Goal: Information Seeking & Learning: Learn about a topic

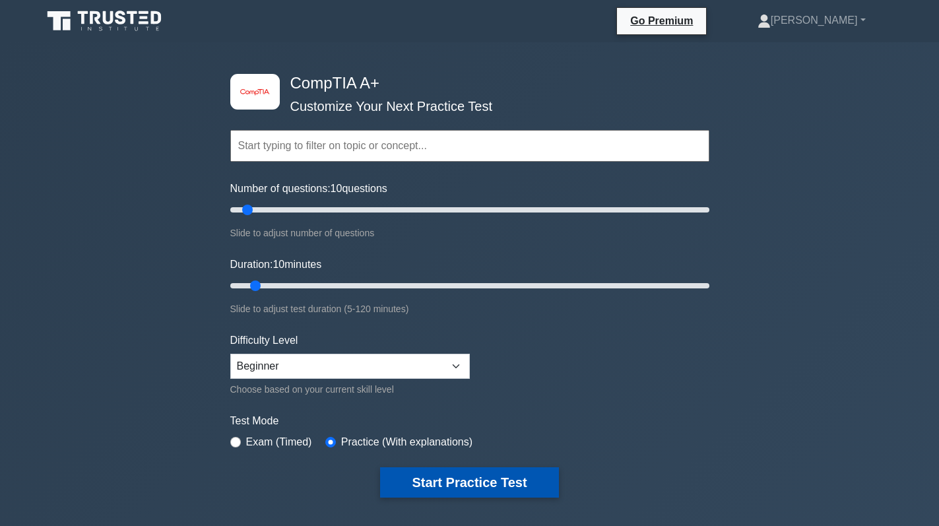
click at [460, 487] on button "Start Practice Test" at bounding box center [469, 482] width 178 height 30
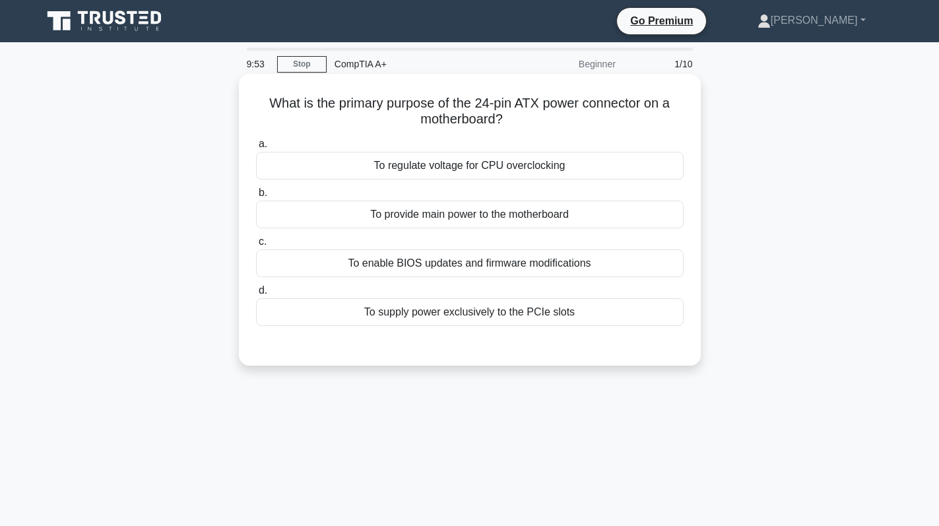
click at [613, 208] on div "To provide main power to the motherboard" at bounding box center [469, 215] width 427 height 28
click at [256, 197] on input "b. To provide main power to the motherboard" at bounding box center [256, 193] width 0 height 9
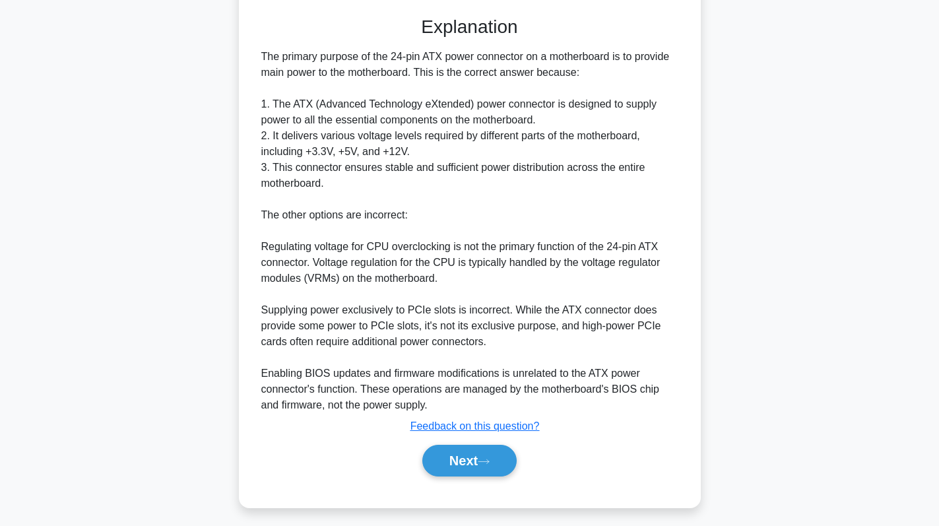
scroll to position [336, 0]
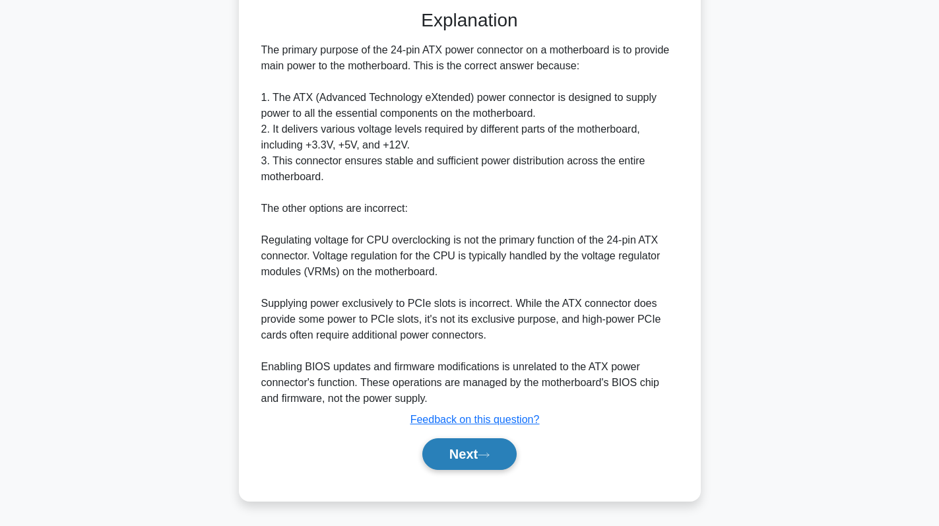
click at [479, 460] on button "Next" at bounding box center [469, 454] width 94 height 32
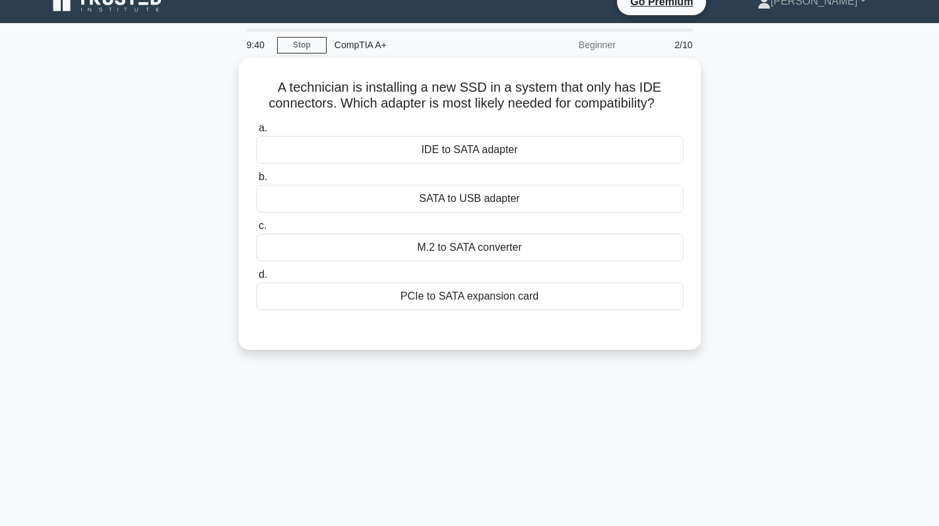
scroll to position [0, 0]
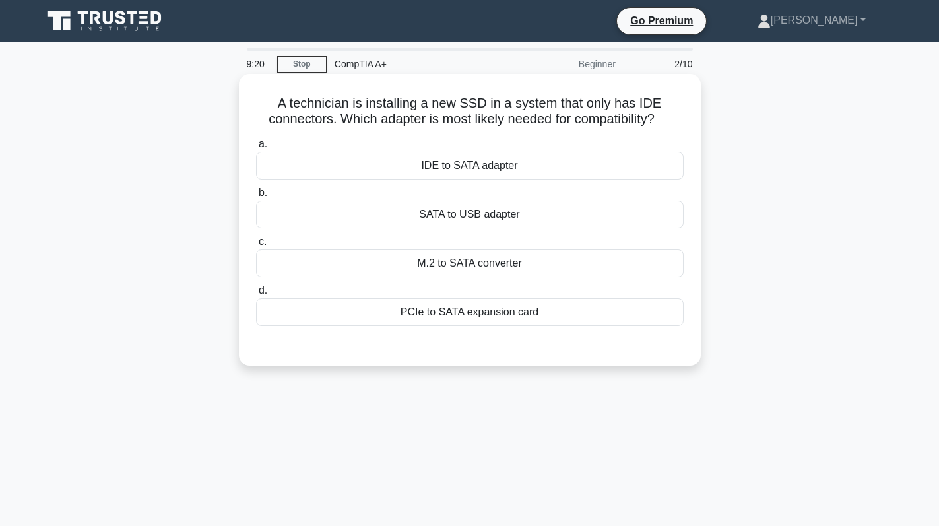
click at [553, 165] on div "IDE to SATA adapter" at bounding box center [469, 166] width 427 height 28
click at [256, 148] on input "a. IDE to SATA adapter" at bounding box center [256, 144] width 0 height 9
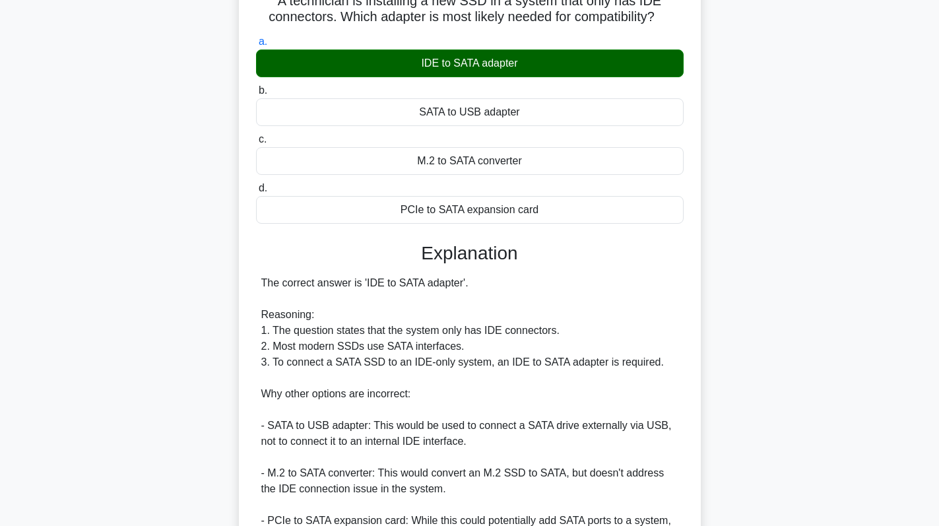
scroll to position [288, 0]
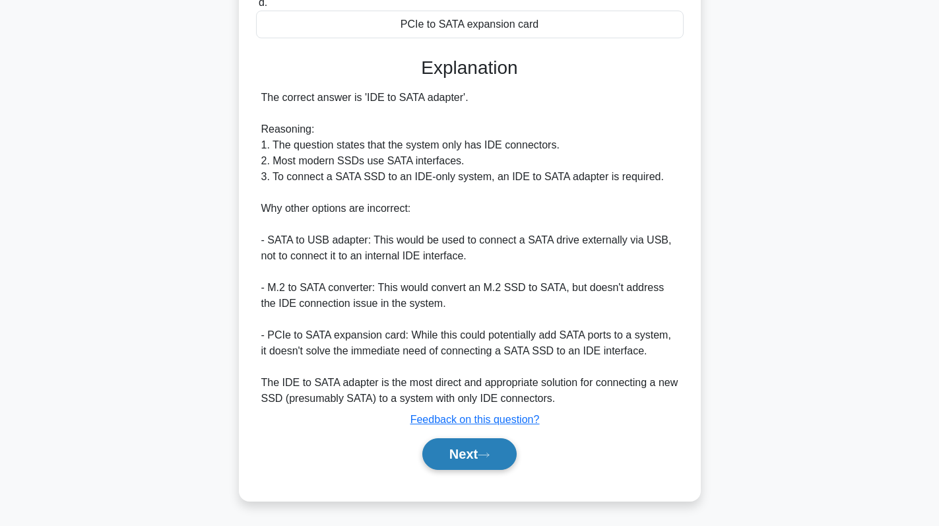
click at [465, 447] on button "Next" at bounding box center [469, 454] width 94 height 32
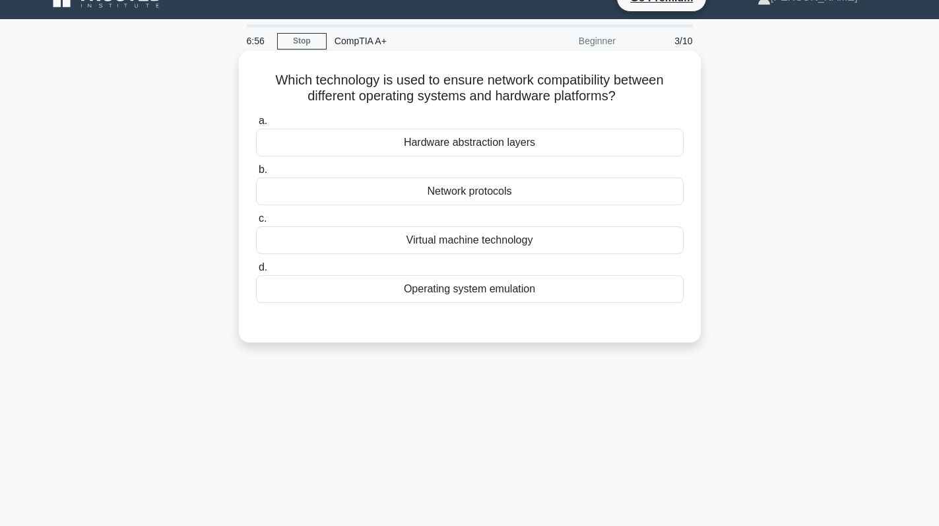
scroll to position [0, 0]
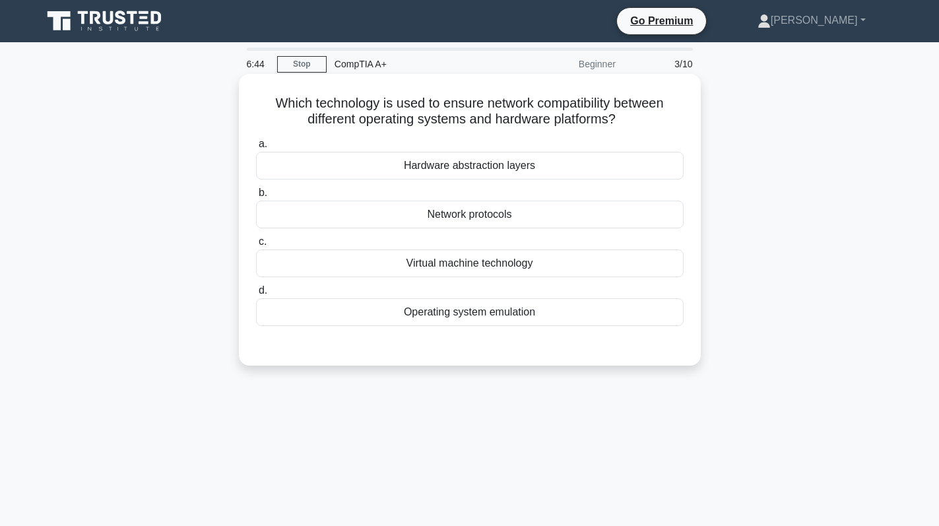
click at [500, 177] on div "Hardware abstraction layers" at bounding box center [469, 166] width 427 height 28
click at [256, 148] on input "a. Hardware abstraction layers" at bounding box center [256, 144] width 0 height 9
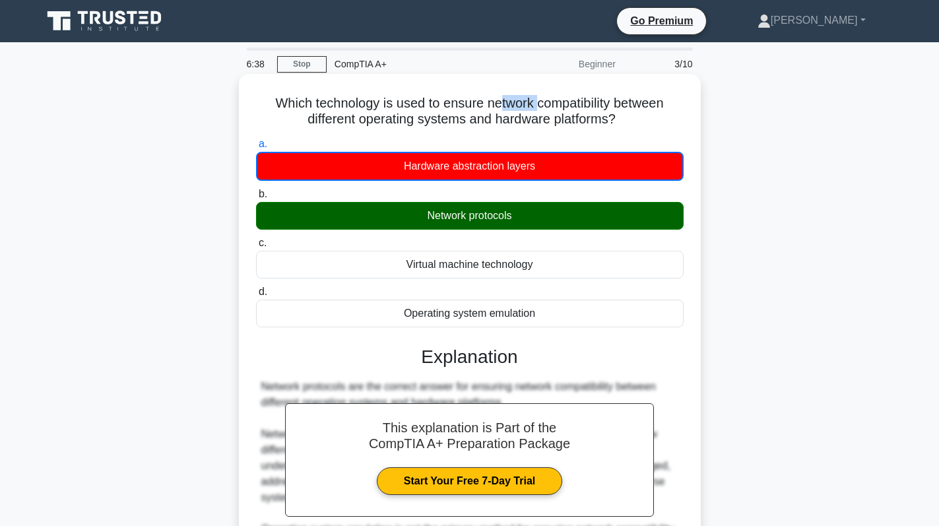
drag, startPoint x: 496, startPoint y: 103, endPoint x: 576, endPoint y: 103, distance: 79.8
click at [559, 103] on h5 "Which technology is used to ensure network compatibility between different oper…" at bounding box center [470, 111] width 430 height 33
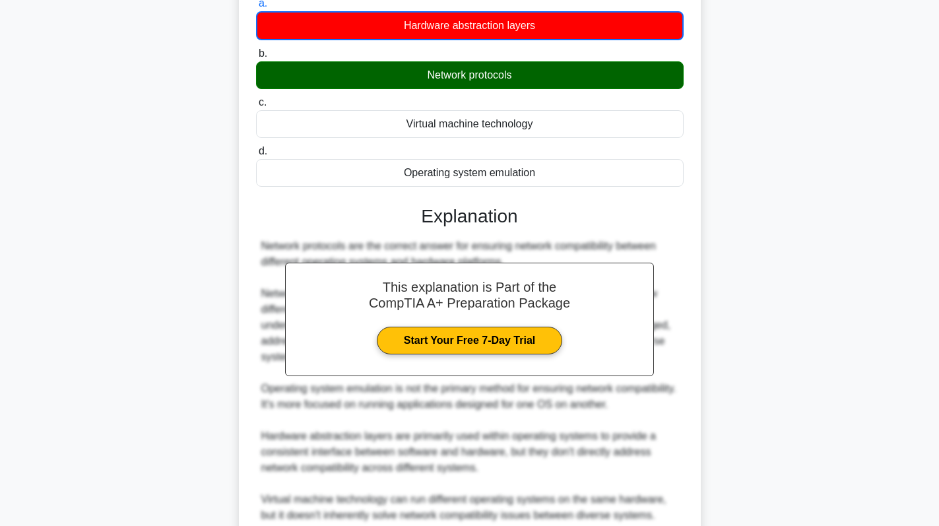
scroll to position [258, 0]
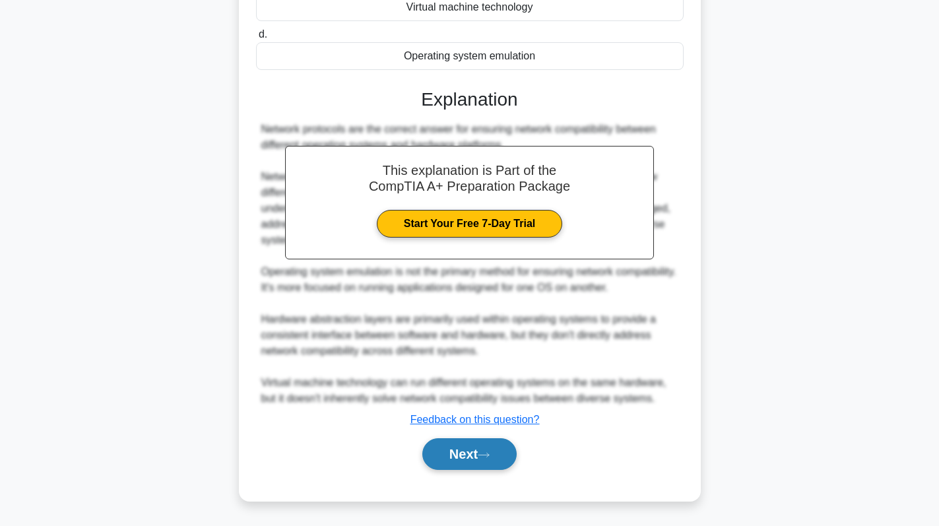
click at [464, 460] on button "Next" at bounding box center [469, 454] width 94 height 32
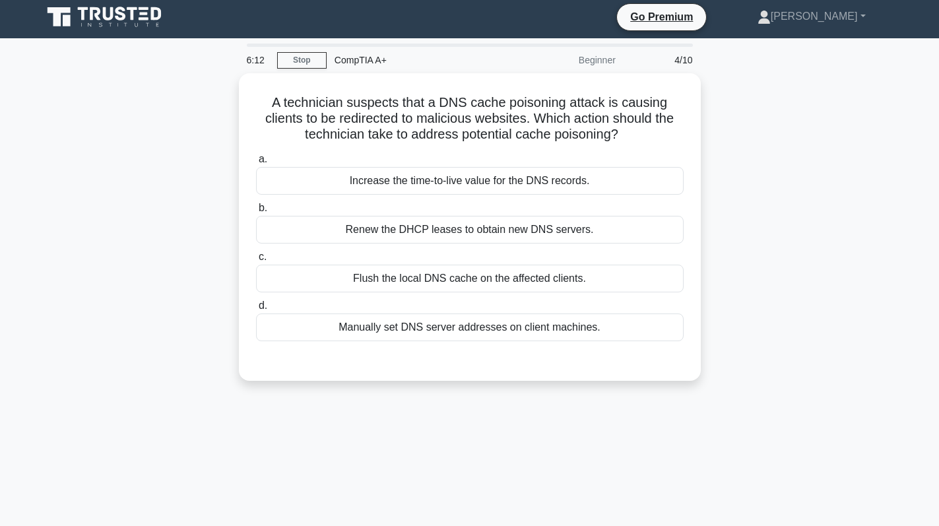
scroll to position [0, 0]
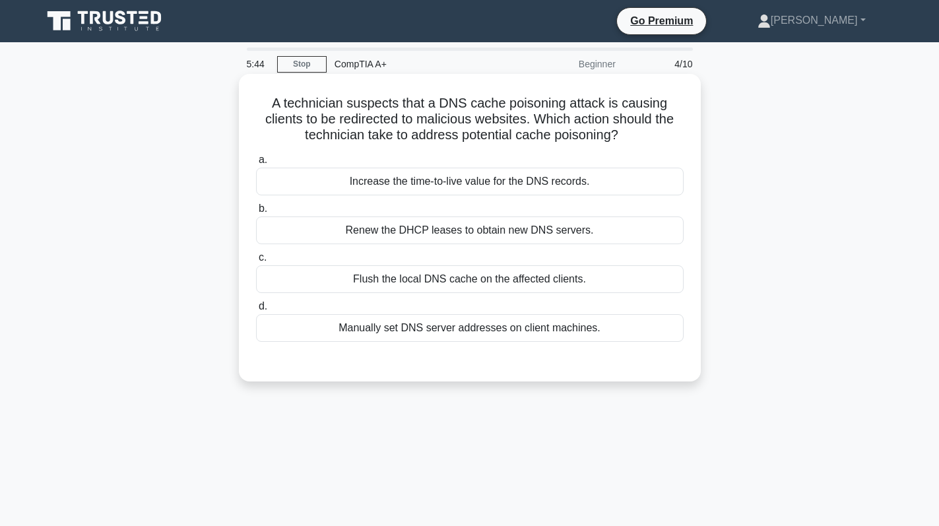
click at [494, 229] on div "Renew the DHCP leases to obtain new DNS servers." at bounding box center [469, 230] width 427 height 28
click at [256, 213] on input "b. Renew the DHCP leases to obtain new DNS servers." at bounding box center [256, 208] width 0 height 9
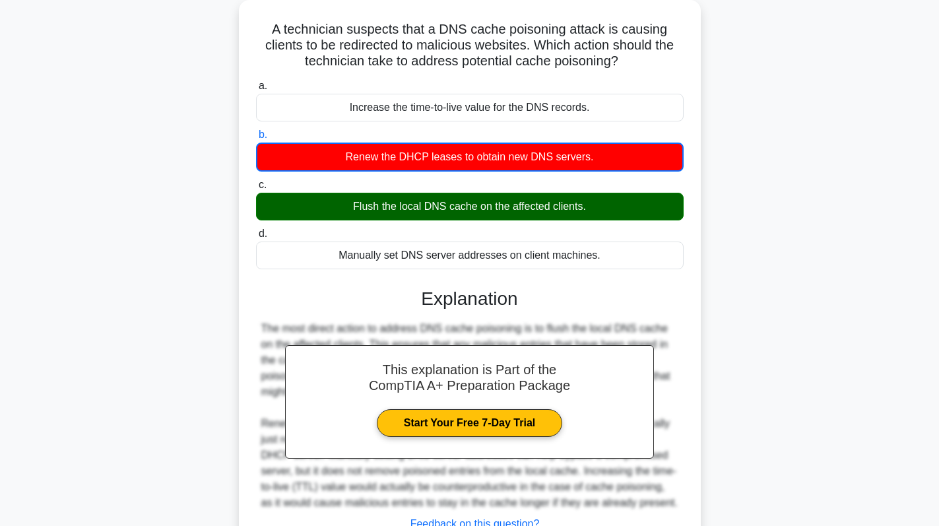
scroll to position [187, 0]
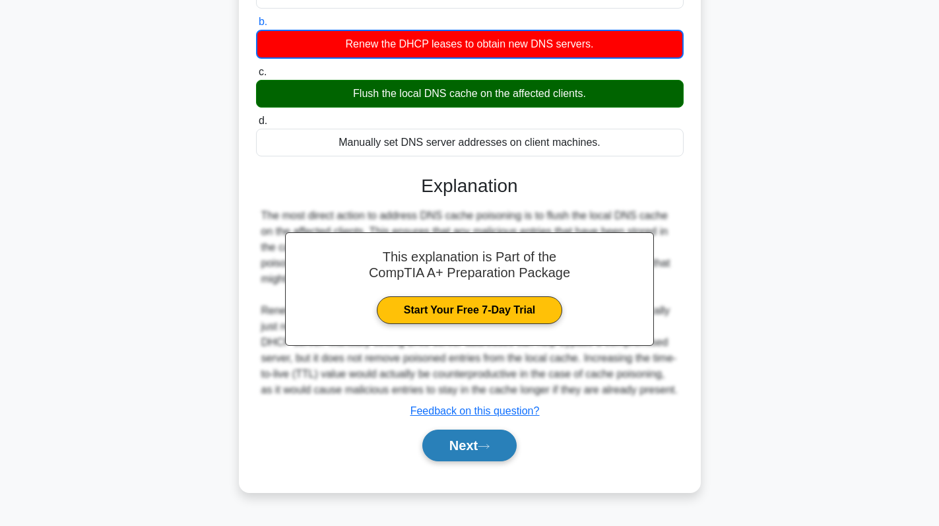
click at [447, 448] on button "Next" at bounding box center [469, 445] width 94 height 32
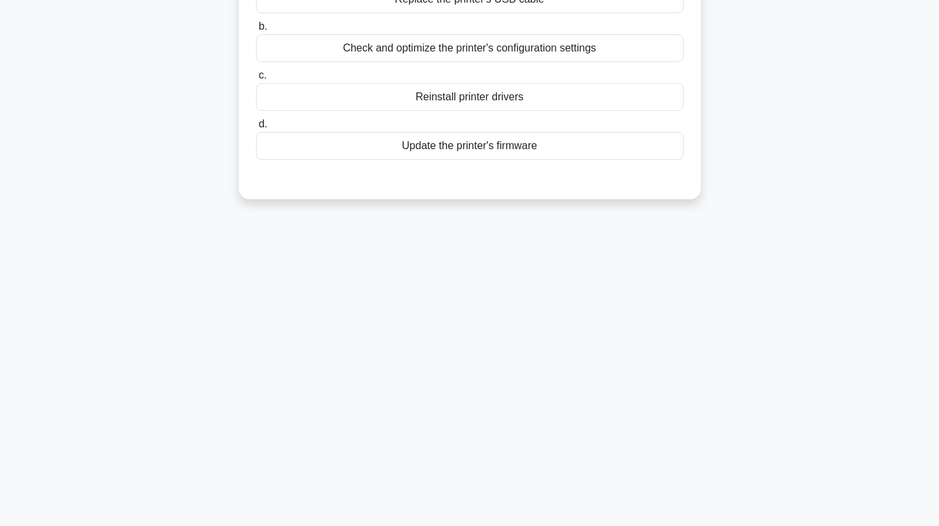
scroll to position [0, 0]
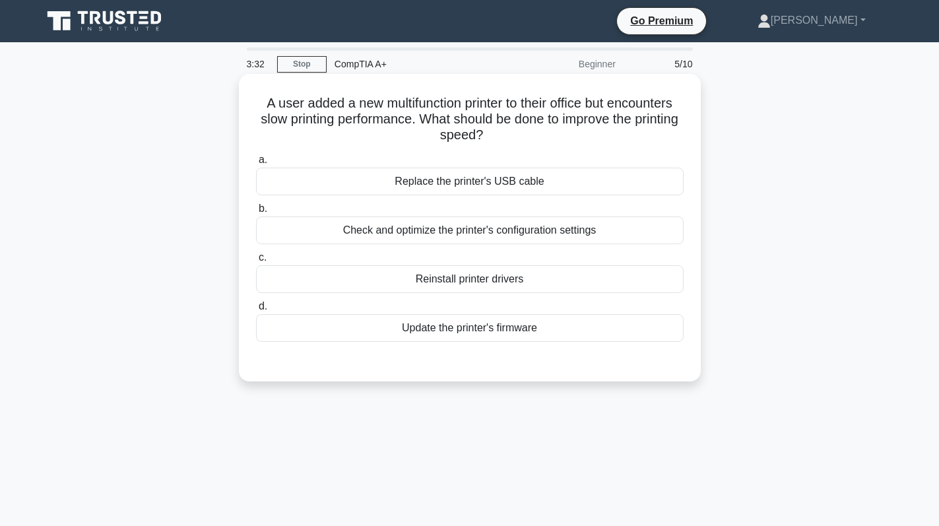
click at [514, 231] on div "Check and optimize the printer's configuration settings" at bounding box center [469, 230] width 427 height 28
click at [256, 213] on input "b. Check and optimize the printer's configuration settings" at bounding box center [256, 208] width 0 height 9
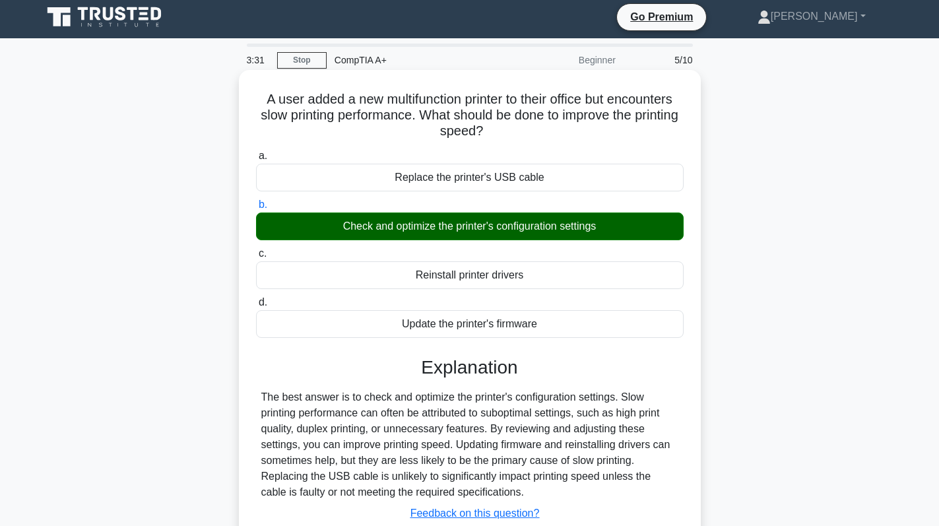
scroll to position [187, 0]
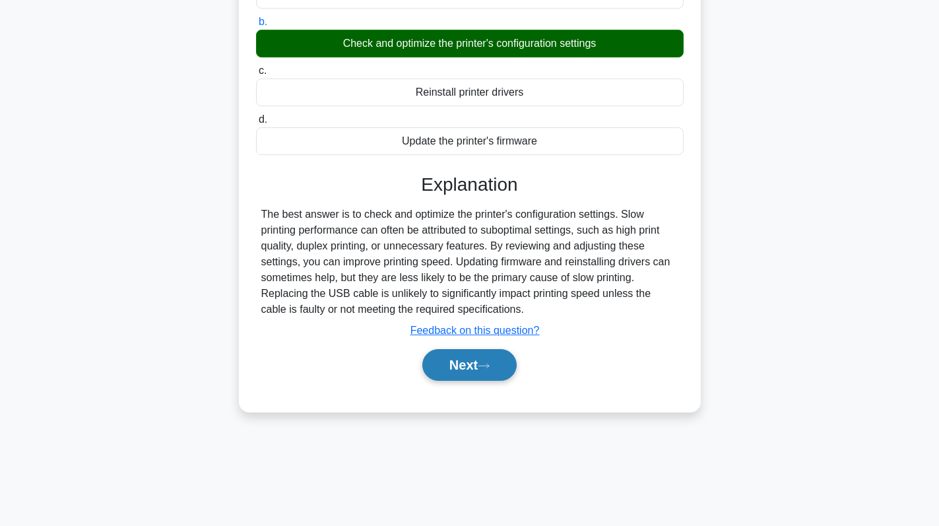
click at [473, 365] on button "Next" at bounding box center [469, 365] width 94 height 32
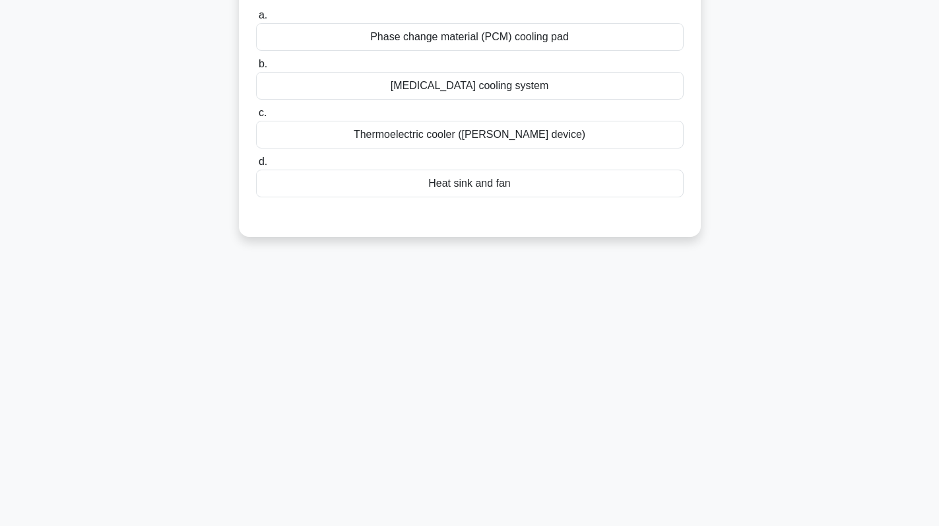
scroll to position [0, 0]
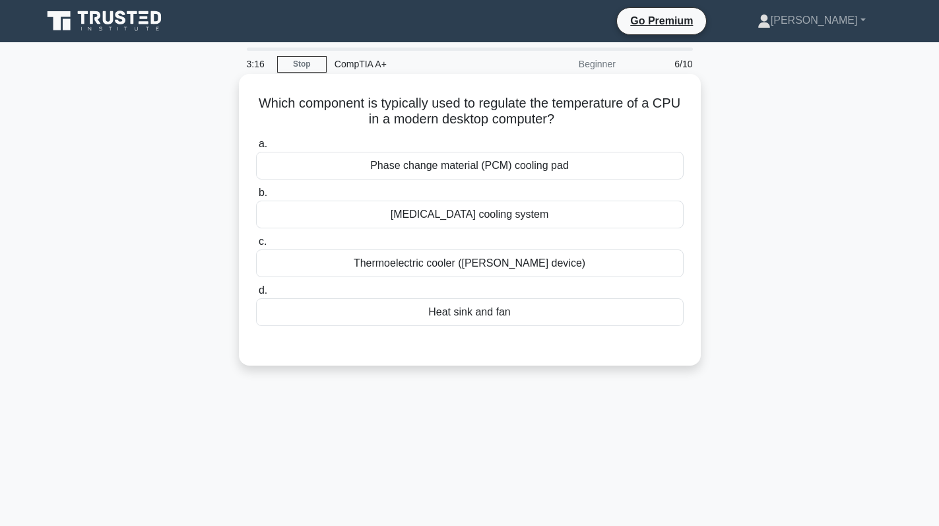
click at [493, 309] on div "Heat sink and fan" at bounding box center [469, 312] width 427 height 28
click at [256, 295] on input "d. Heat sink and fan" at bounding box center [256, 290] width 0 height 9
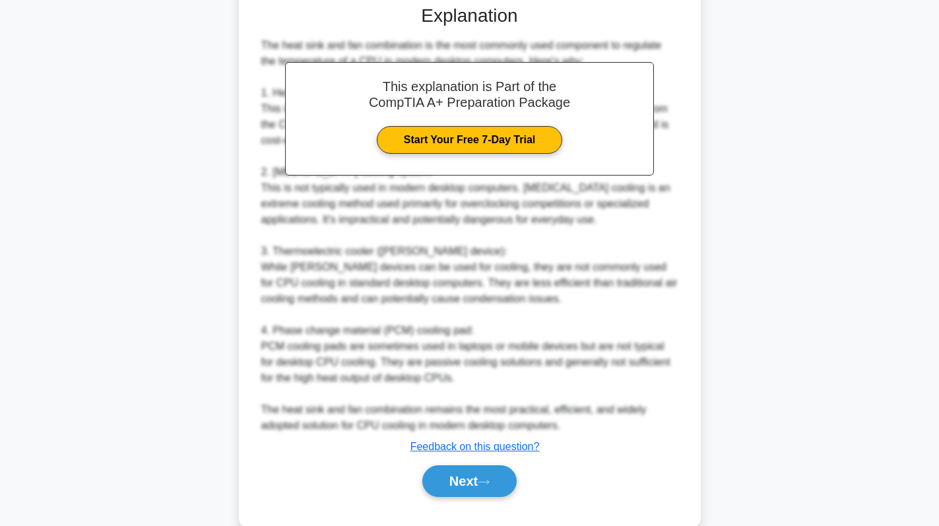
scroll to position [367, 0]
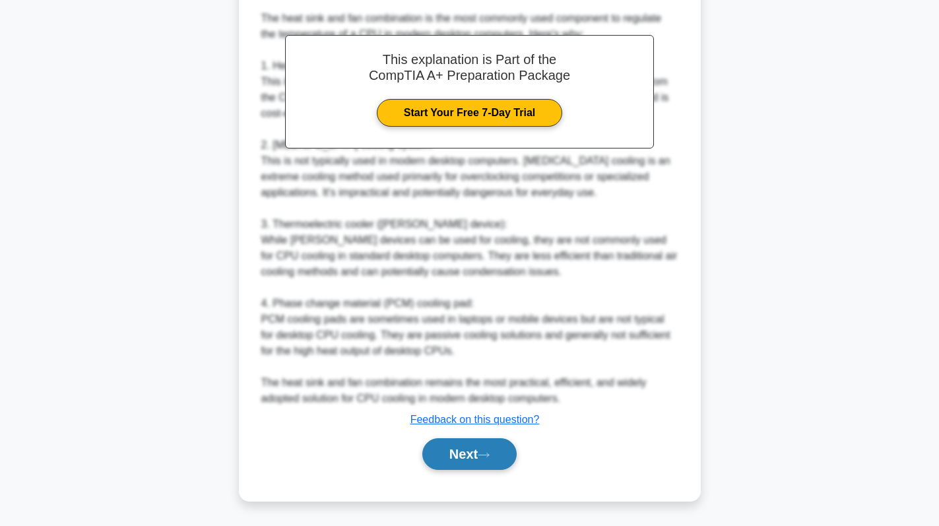
click at [459, 451] on button "Next" at bounding box center [469, 454] width 94 height 32
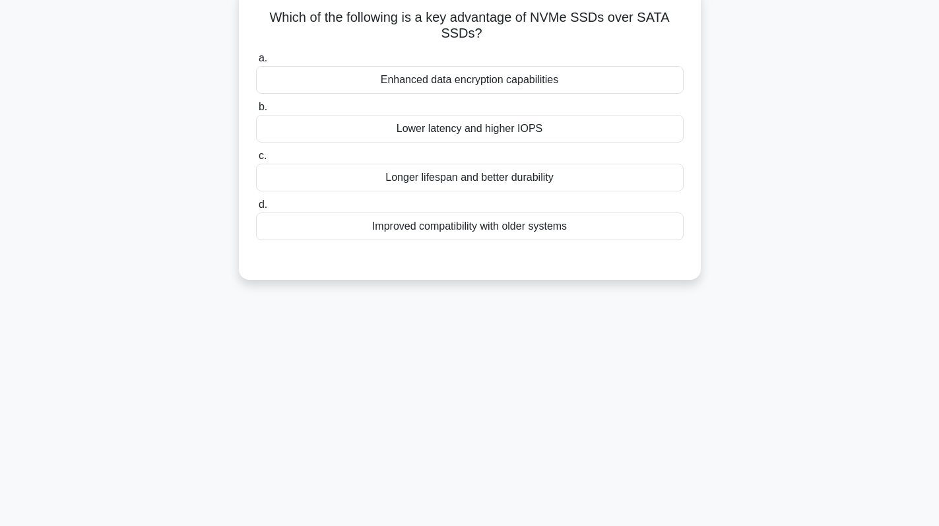
scroll to position [0, 0]
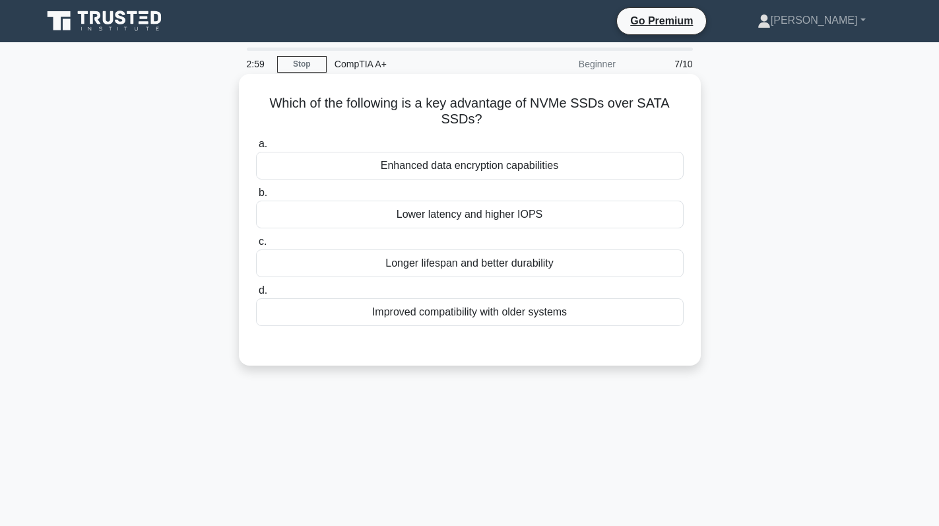
click at [568, 214] on div "Lower latency and higher IOPS" at bounding box center [469, 215] width 427 height 28
click at [256, 197] on input "b. Lower latency and higher IOPS" at bounding box center [256, 193] width 0 height 9
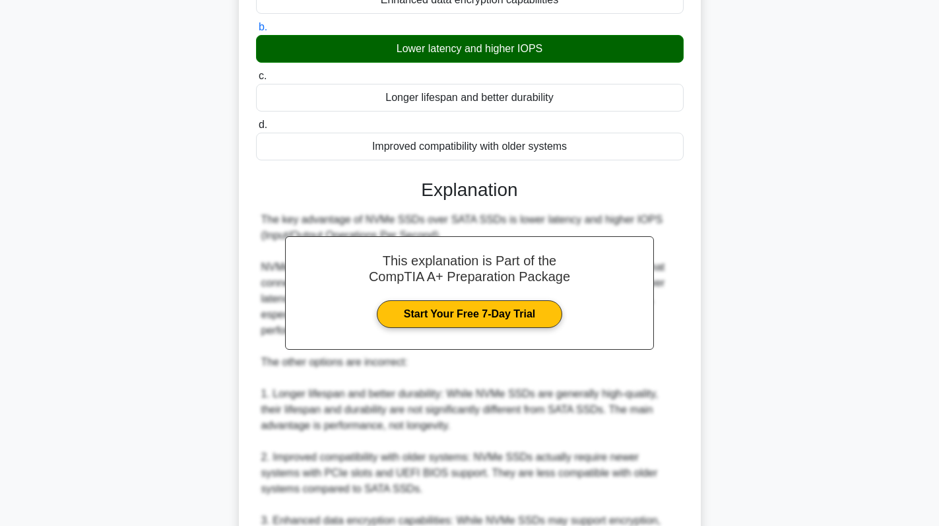
scroll to position [320, 0]
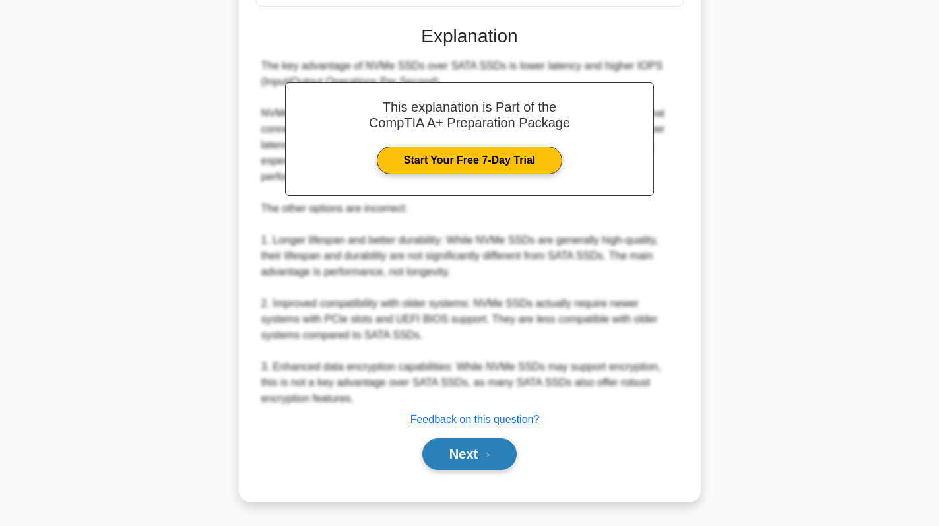
click at [478, 455] on button "Next" at bounding box center [469, 454] width 94 height 32
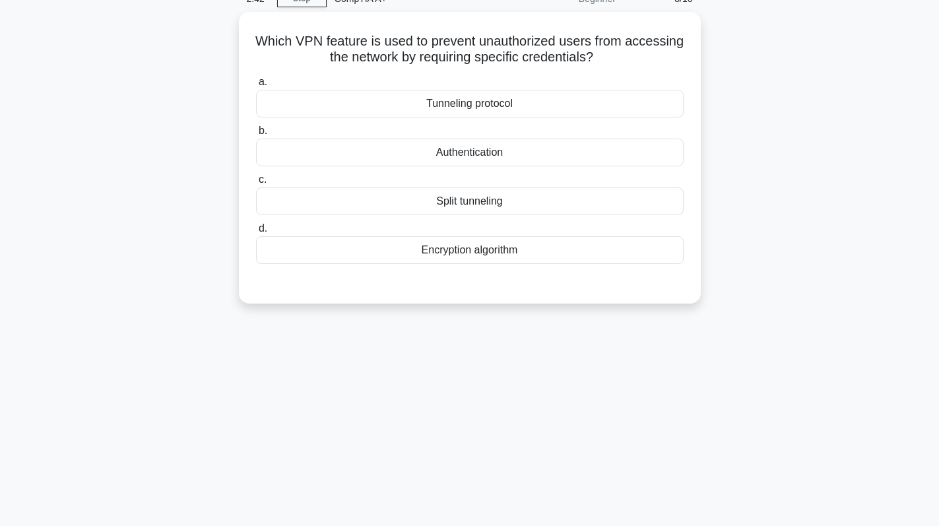
scroll to position [0, 0]
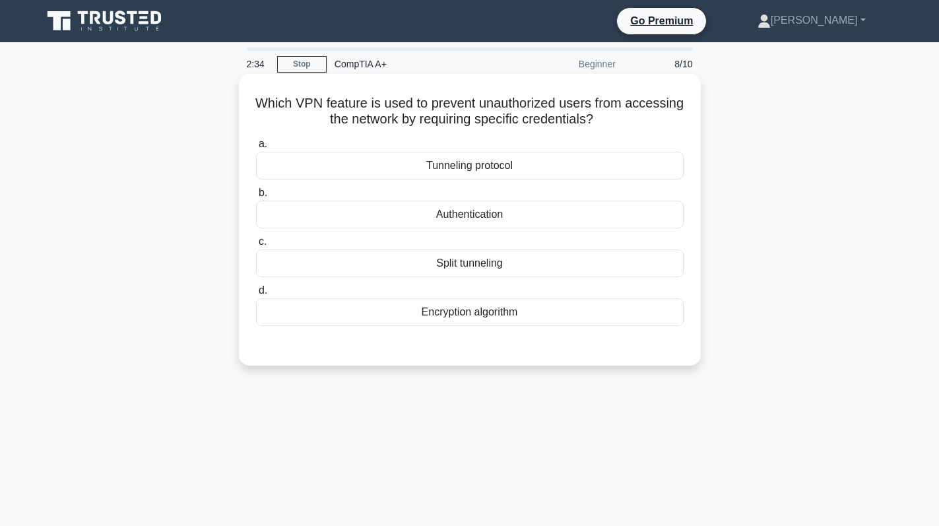
click at [497, 216] on div "Authentication" at bounding box center [469, 215] width 427 height 28
click at [256, 197] on input "b. Authentication" at bounding box center [256, 193] width 0 height 9
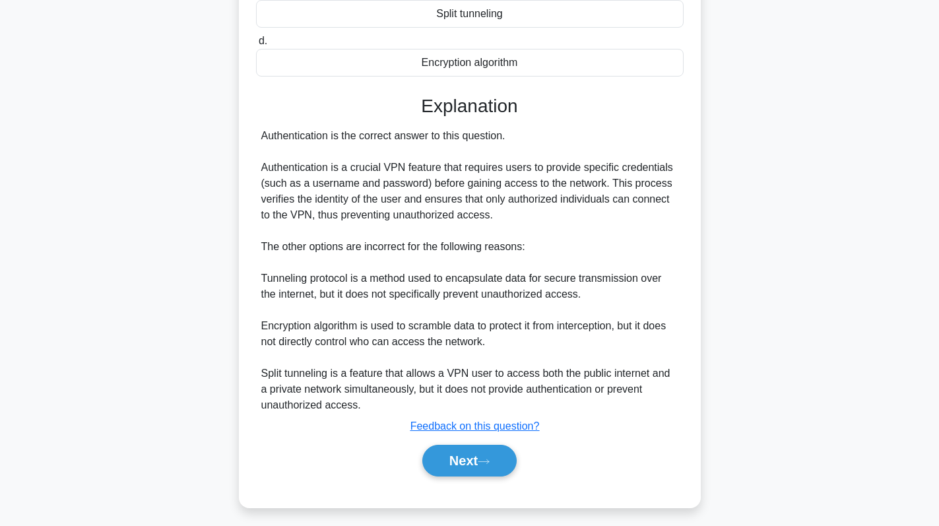
scroll to position [257, 0]
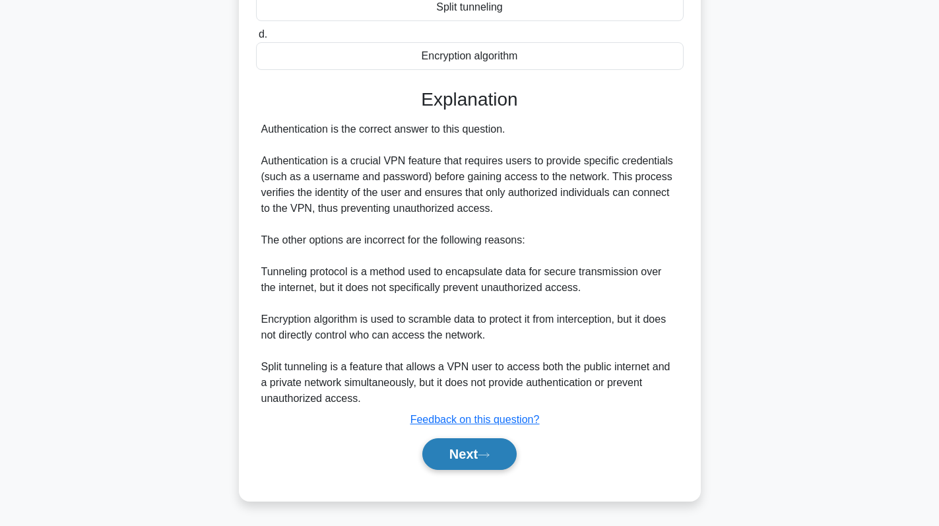
click at [453, 454] on button "Next" at bounding box center [469, 454] width 94 height 32
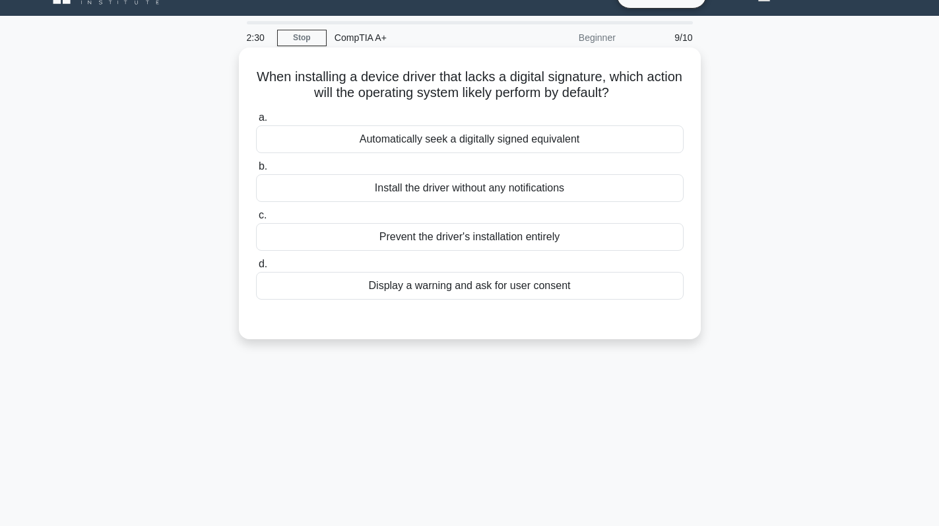
scroll to position [0, 0]
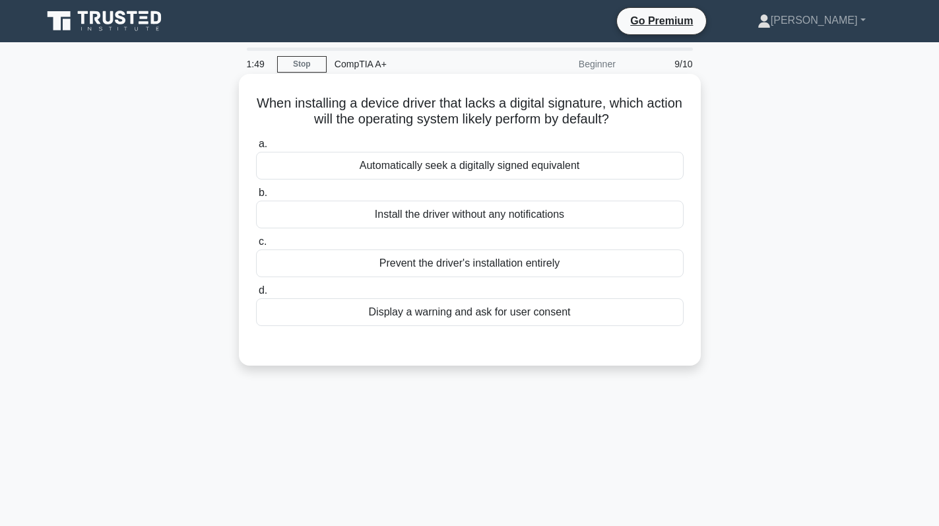
click at [510, 307] on div "Display a warning and ask for user consent" at bounding box center [469, 312] width 427 height 28
click at [256, 295] on input "d. Display a warning and ask for user consent" at bounding box center [256, 290] width 0 height 9
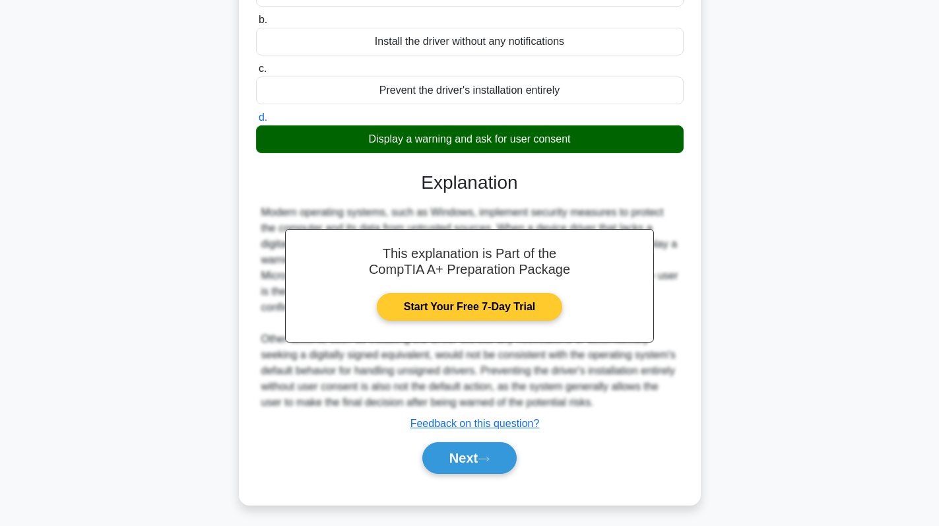
scroll to position [187, 0]
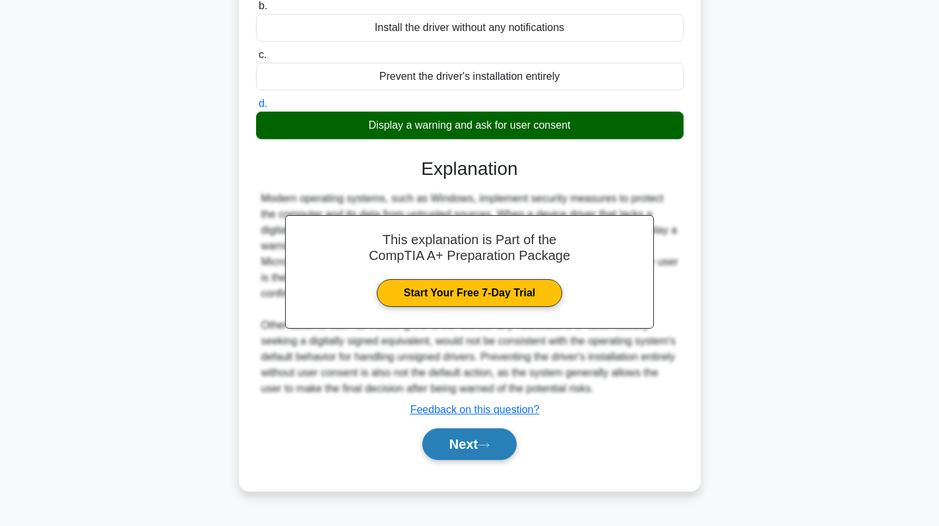
click at [483, 447] on icon at bounding box center [484, 444] width 12 height 7
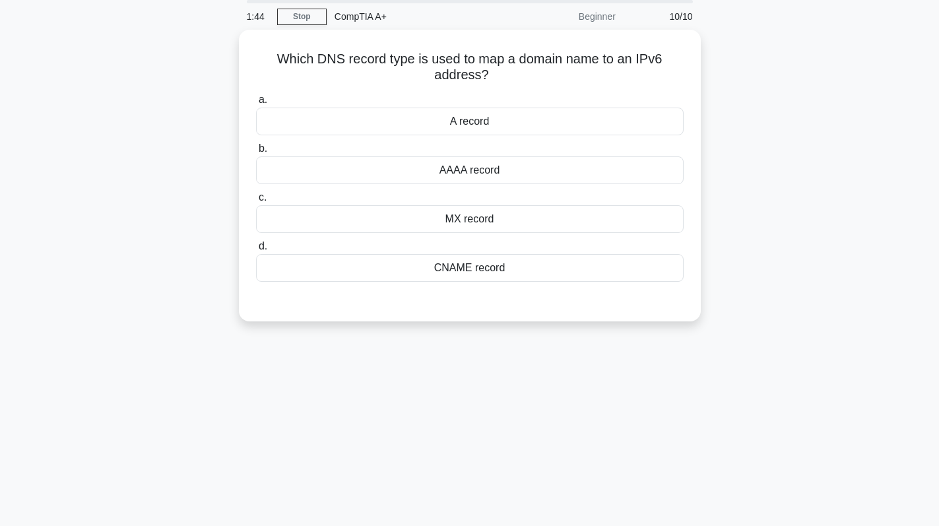
scroll to position [0, 0]
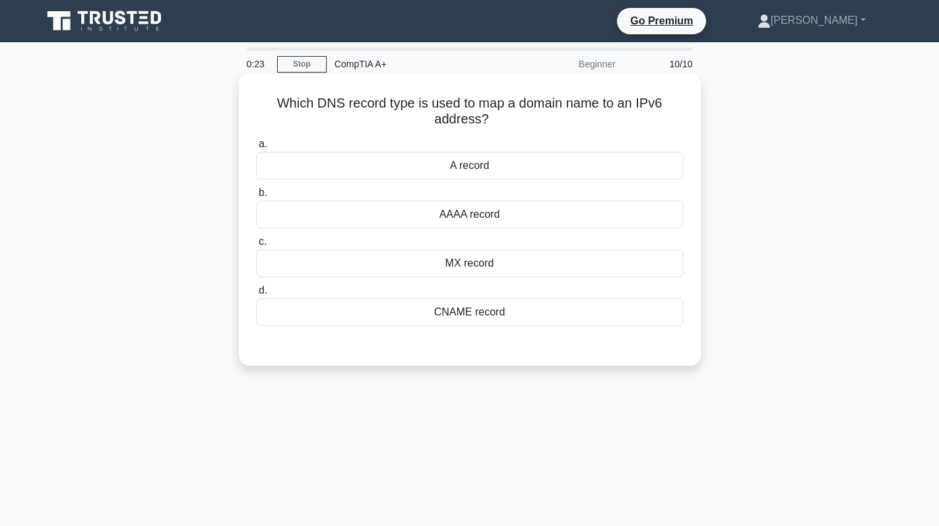
click at [490, 308] on div "CNAME record" at bounding box center [469, 312] width 427 height 28
click at [256, 295] on input "d. CNAME record" at bounding box center [256, 290] width 0 height 9
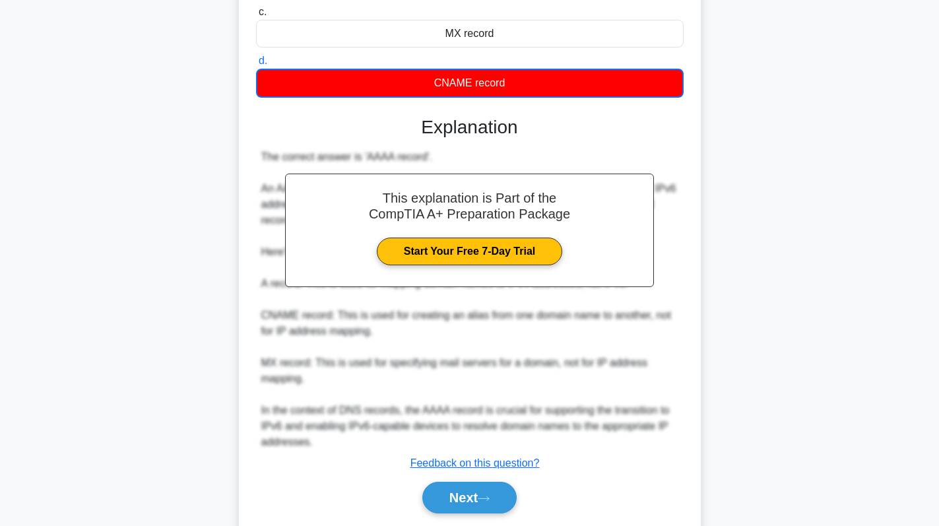
scroll to position [264, 0]
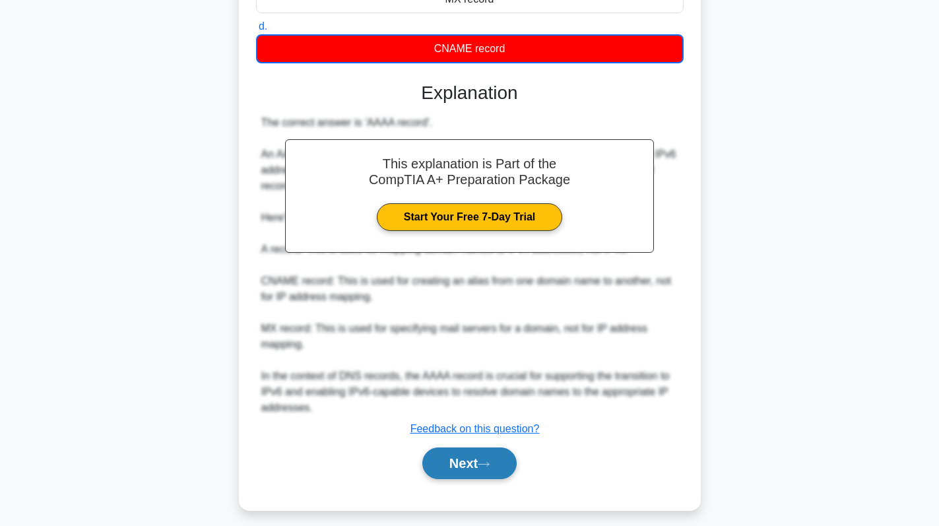
click at [472, 468] on button "Next" at bounding box center [469, 463] width 94 height 32
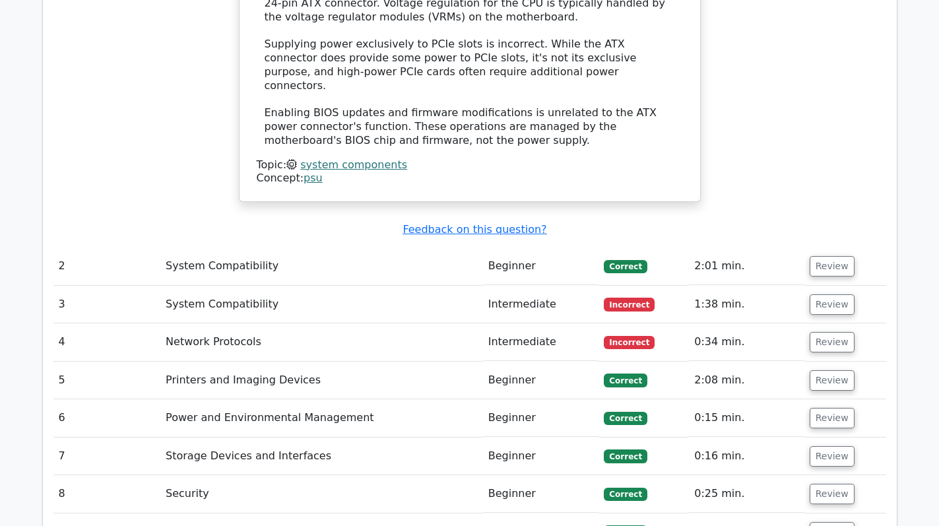
scroll to position [1715, 0]
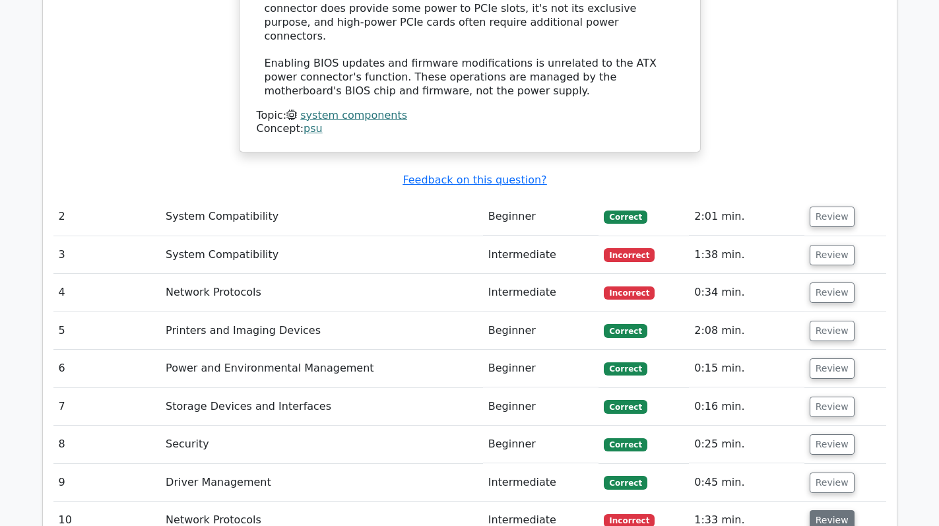
click at [818, 510] on button "Review" at bounding box center [831, 520] width 45 height 20
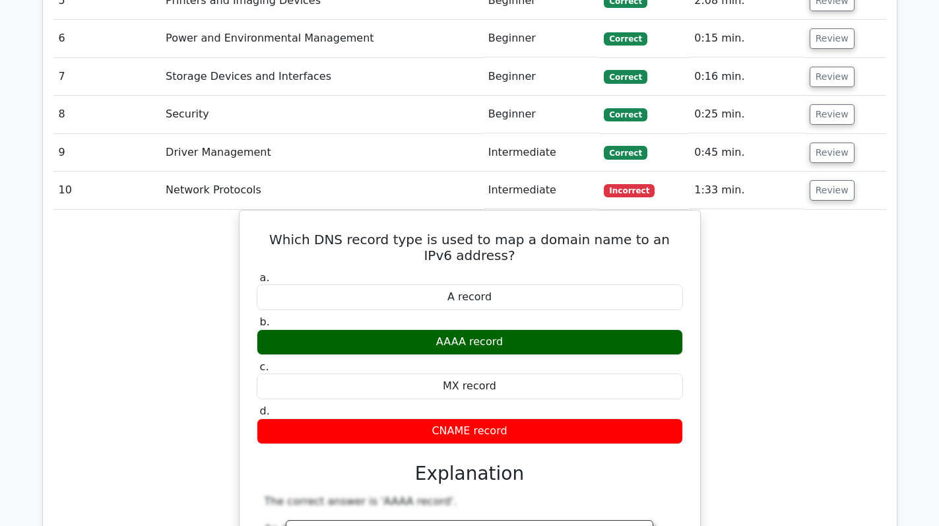
scroll to position [2111, 0]
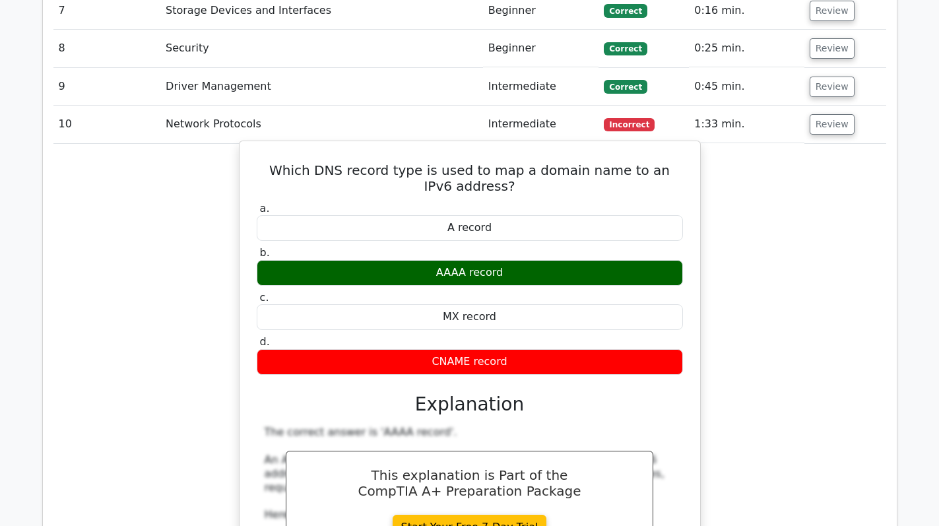
drag, startPoint x: 497, startPoint y: 155, endPoint x: 523, endPoint y: 156, distance: 25.8
click at [523, 215] on div "A record" at bounding box center [470, 228] width 426 height 26
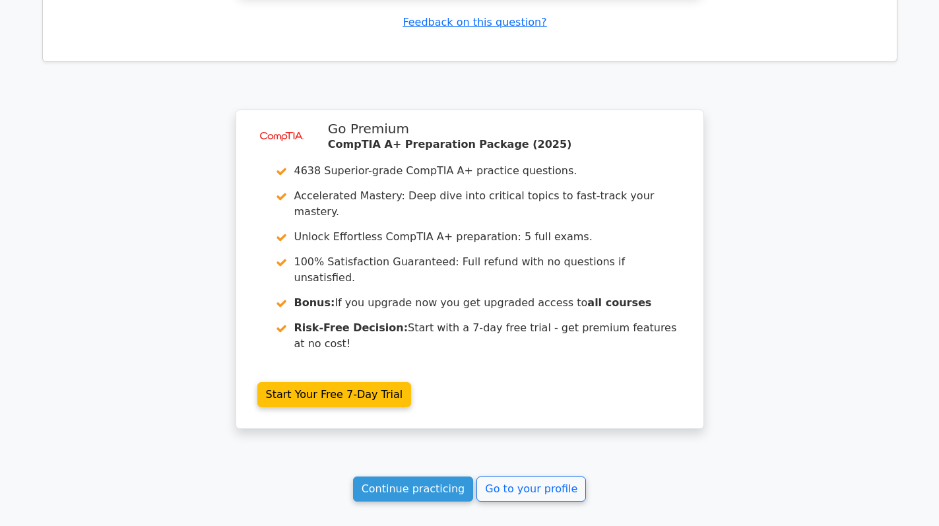
scroll to position [2916, 0]
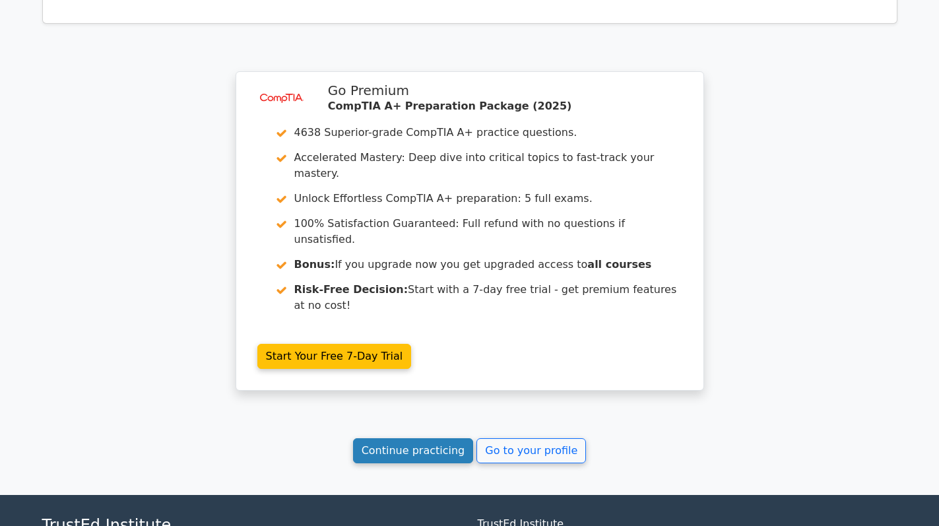
click at [433, 438] on link "Continue practicing" at bounding box center [413, 450] width 121 height 25
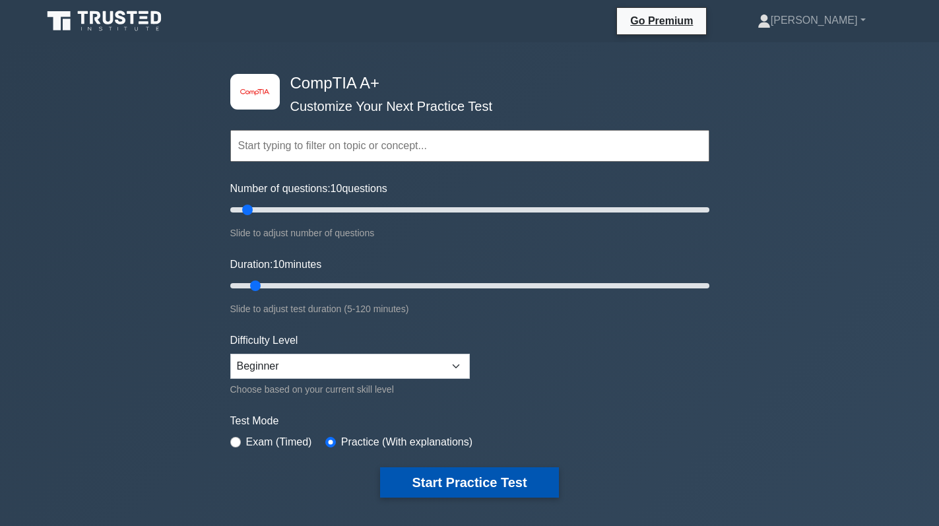
click at [460, 484] on button "Start Practice Test" at bounding box center [469, 482] width 178 height 30
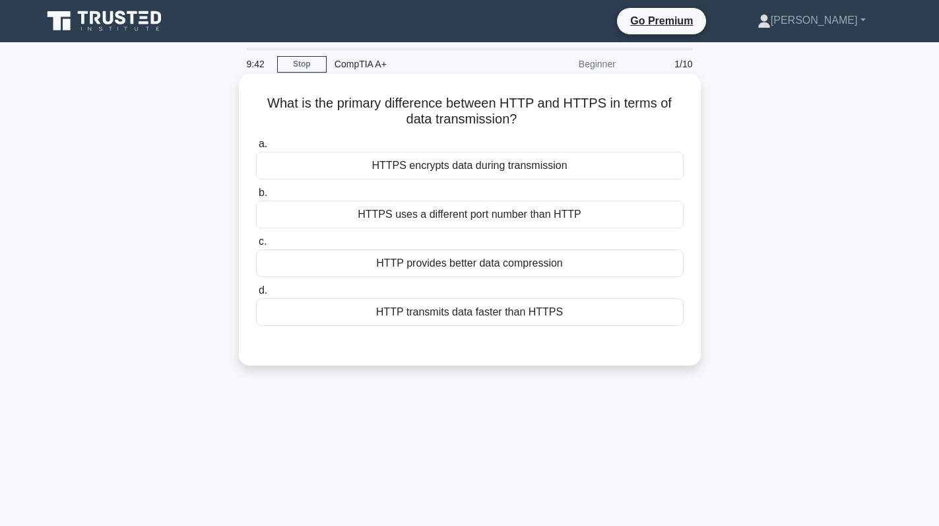
click at [488, 210] on div "HTTPS uses a different port number than HTTP" at bounding box center [469, 215] width 427 height 28
click at [256, 197] on input "b. HTTPS uses a different port number than HTTP" at bounding box center [256, 193] width 0 height 9
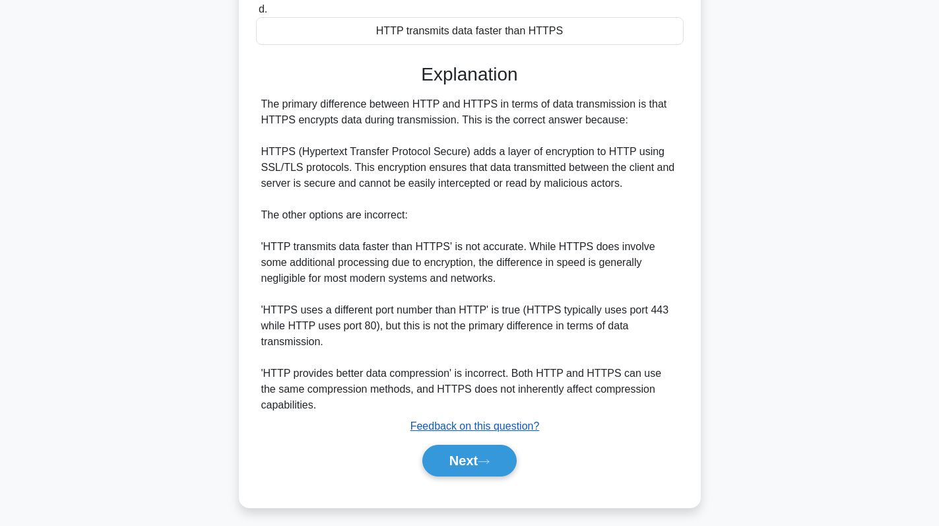
scroll to position [290, 0]
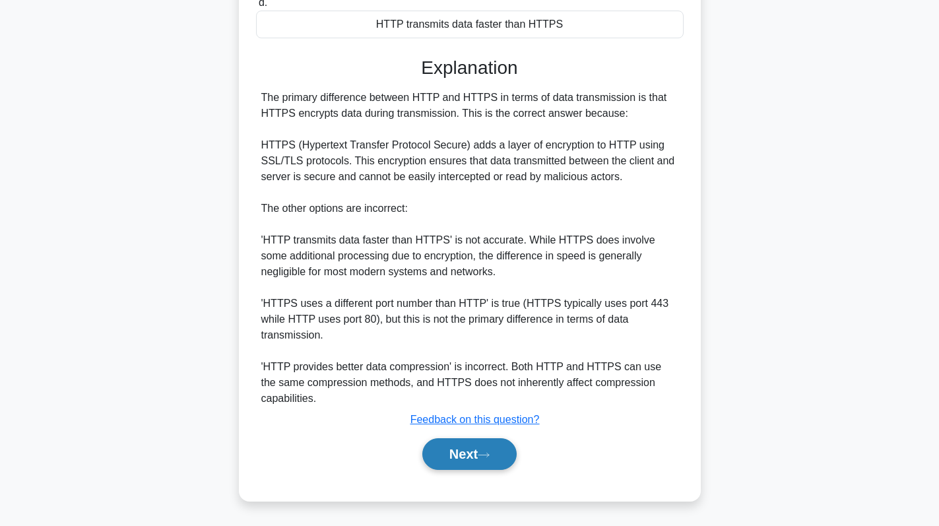
click at [459, 460] on button "Next" at bounding box center [469, 454] width 94 height 32
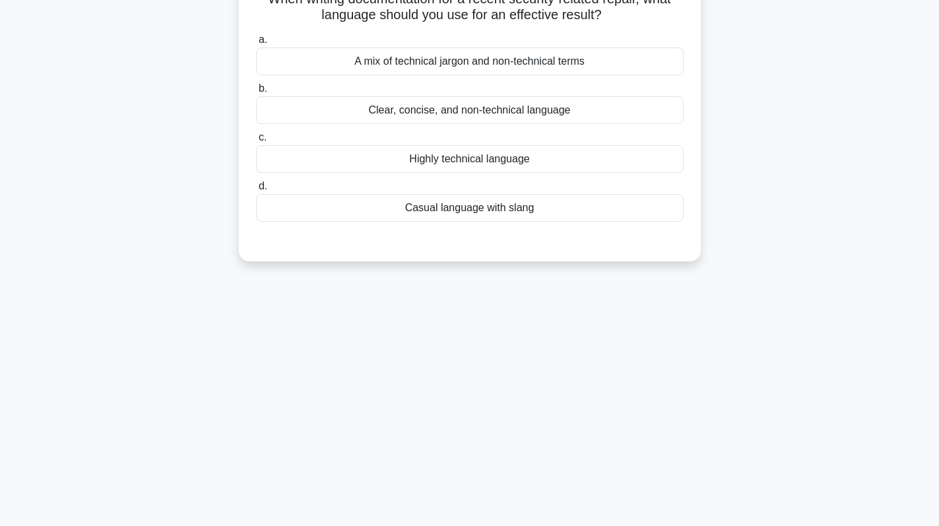
scroll to position [0, 0]
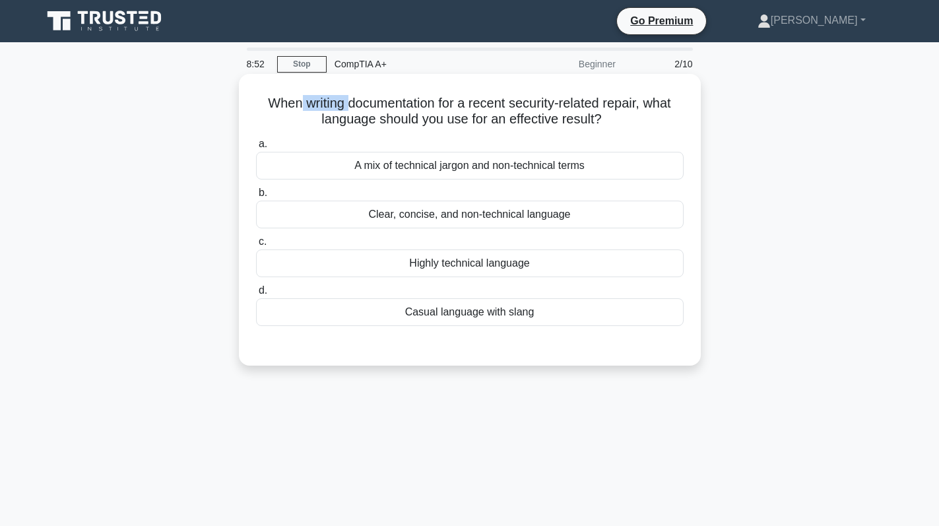
drag, startPoint x: 294, startPoint y: 104, endPoint x: 346, endPoint y: 104, distance: 52.1
click at [346, 104] on h5 "When writing documentation for a recent security-related repair, what language …" at bounding box center [470, 111] width 430 height 33
copy h5 "writing"
click at [515, 255] on div "Highly technical language" at bounding box center [469, 263] width 427 height 28
click at [256, 246] on input "c. Highly technical language" at bounding box center [256, 241] width 0 height 9
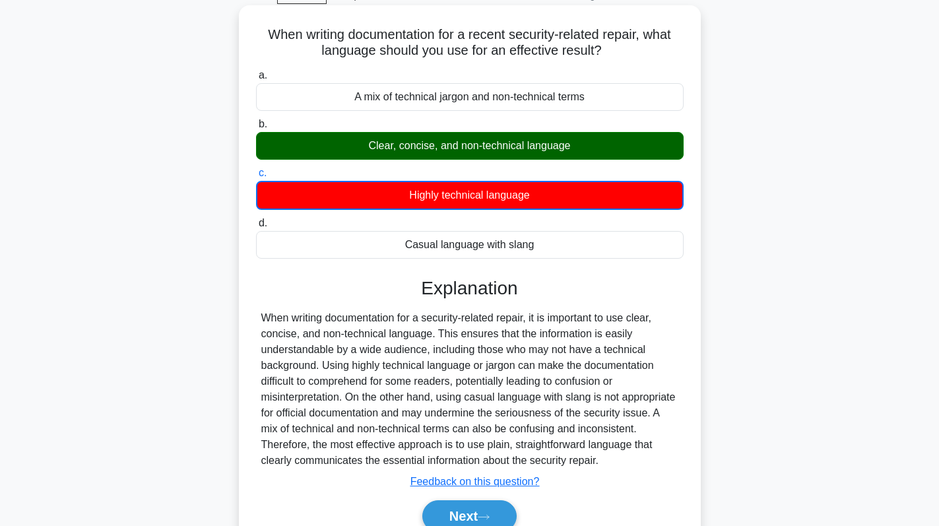
scroll to position [187, 0]
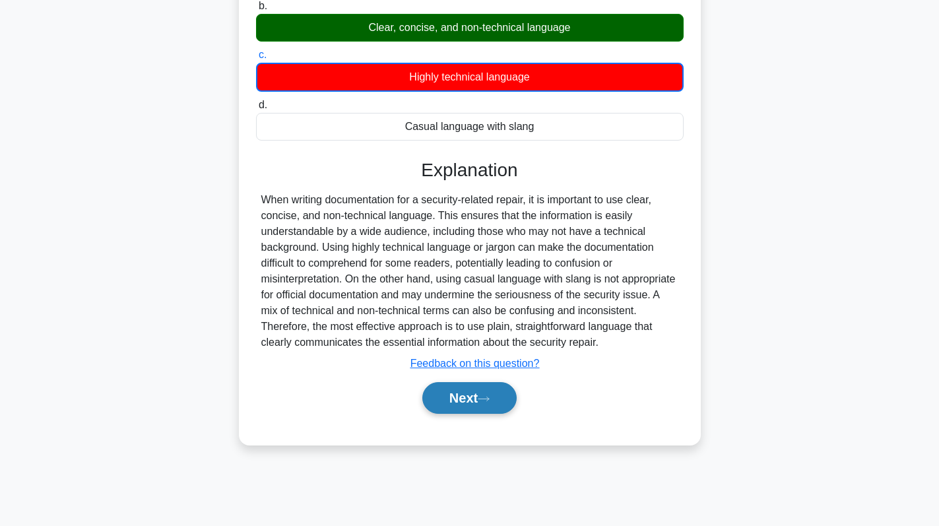
click at [478, 403] on button "Next" at bounding box center [469, 398] width 94 height 32
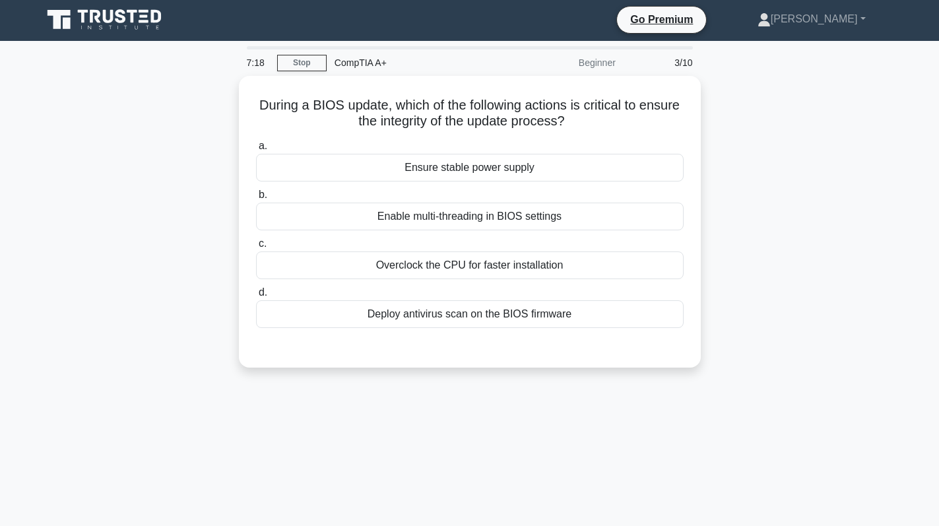
scroll to position [0, 0]
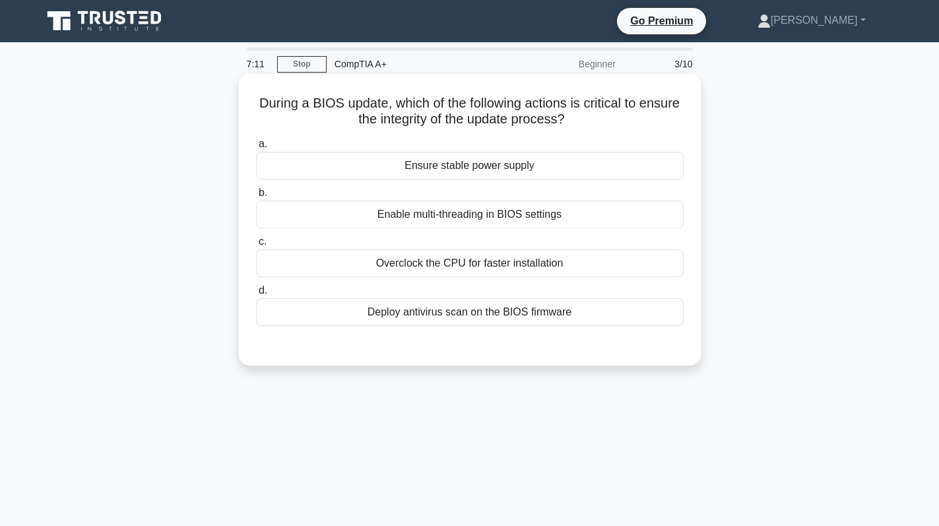
click at [542, 167] on div "Ensure stable power supply" at bounding box center [469, 166] width 427 height 28
click at [256, 148] on input "a. Ensure stable power supply" at bounding box center [256, 144] width 0 height 9
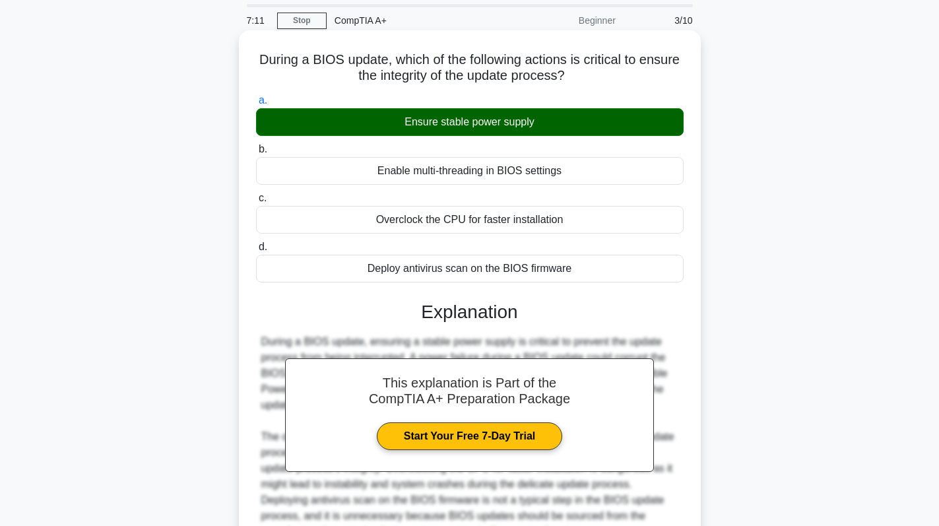
scroll to position [187, 0]
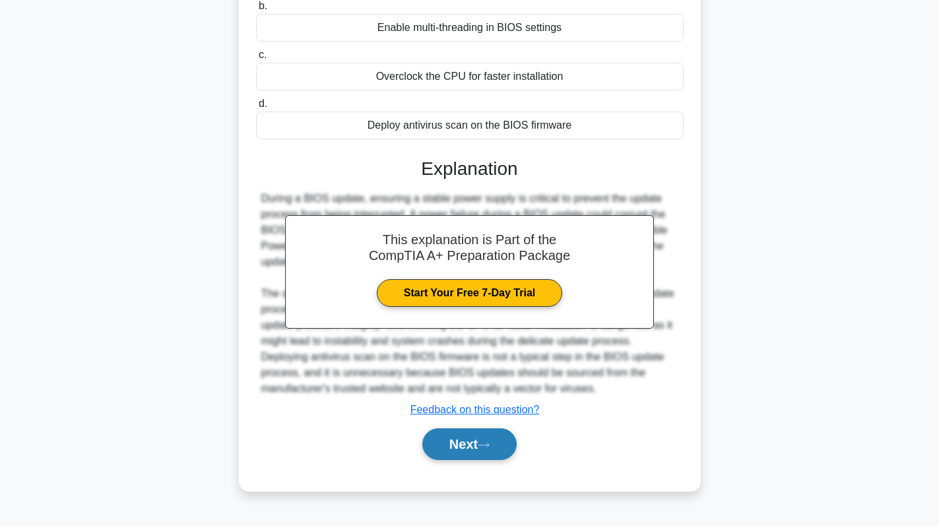
click at [468, 445] on button "Next" at bounding box center [469, 444] width 94 height 32
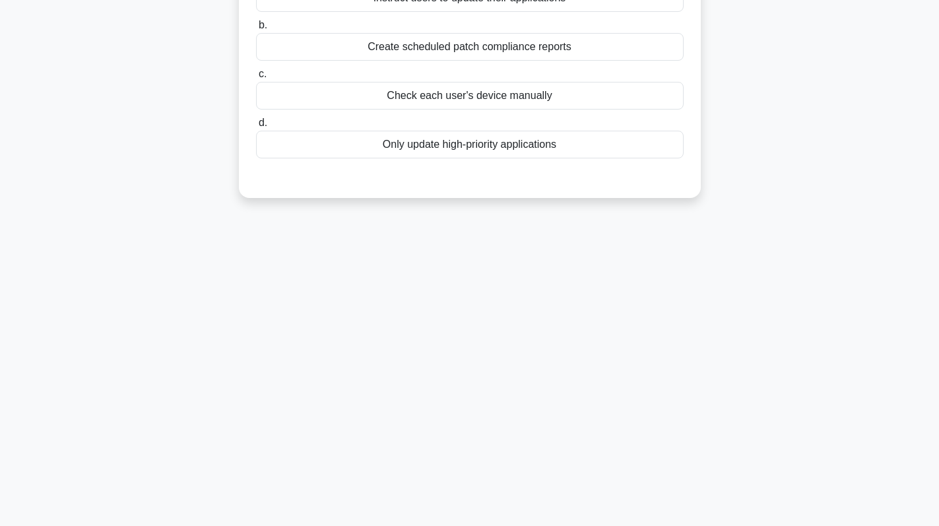
scroll to position [0, 0]
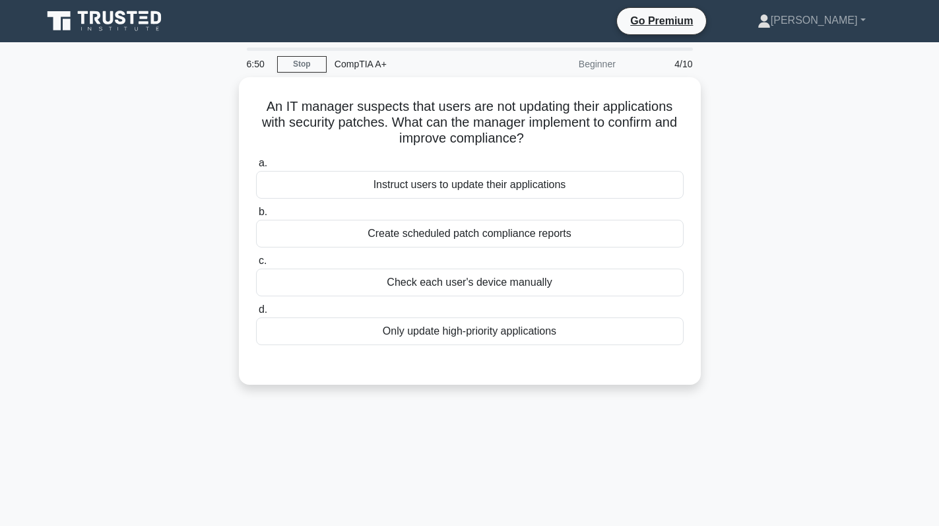
drag, startPoint x: 532, startPoint y: 133, endPoint x: 237, endPoint y: 96, distance: 297.7
click at [237, 96] on div "An IT manager suspects that users are not updating their applications with secu…" at bounding box center [469, 238] width 871 height 323
copy h5 "An IT manager suspects that users are not updating their applications with secu…"
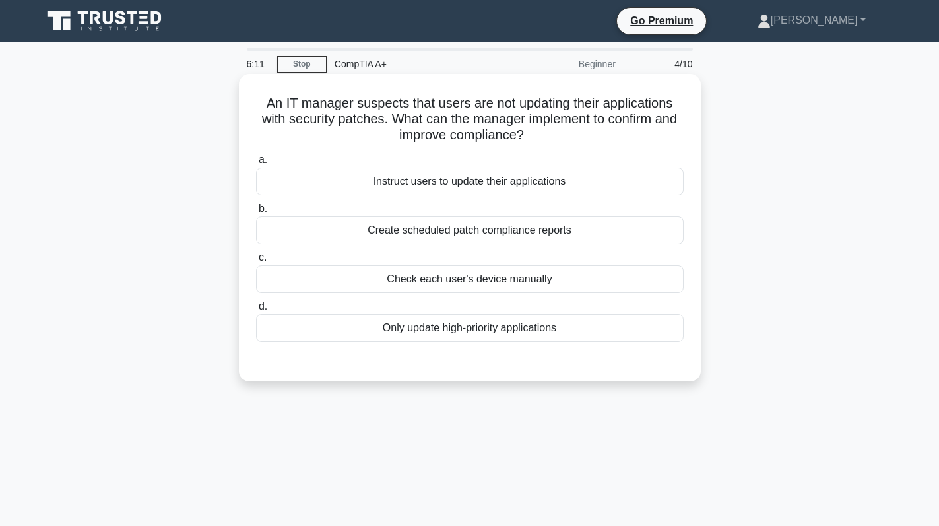
click at [502, 222] on div "Create scheduled patch compliance reports" at bounding box center [469, 230] width 427 height 28
click at [256, 213] on input "b. Create scheduled patch compliance reports" at bounding box center [256, 208] width 0 height 9
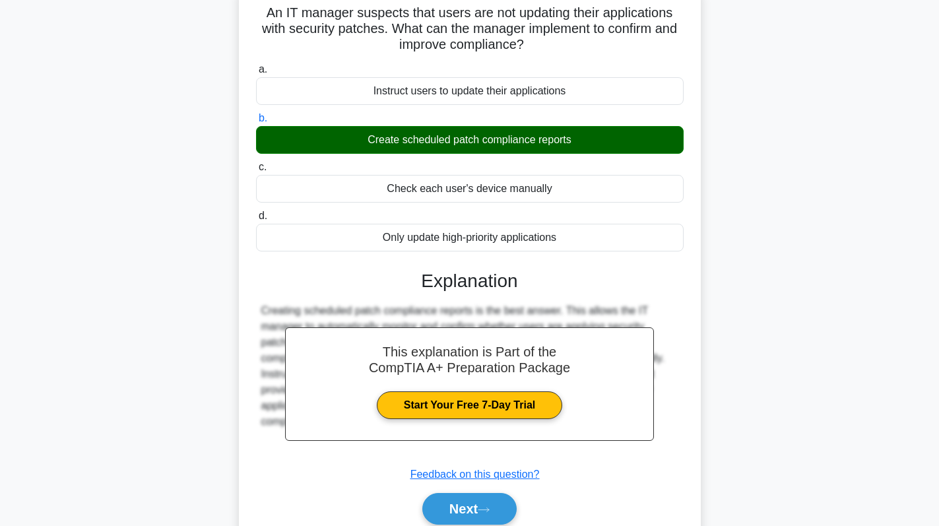
scroll to position [187, 0]
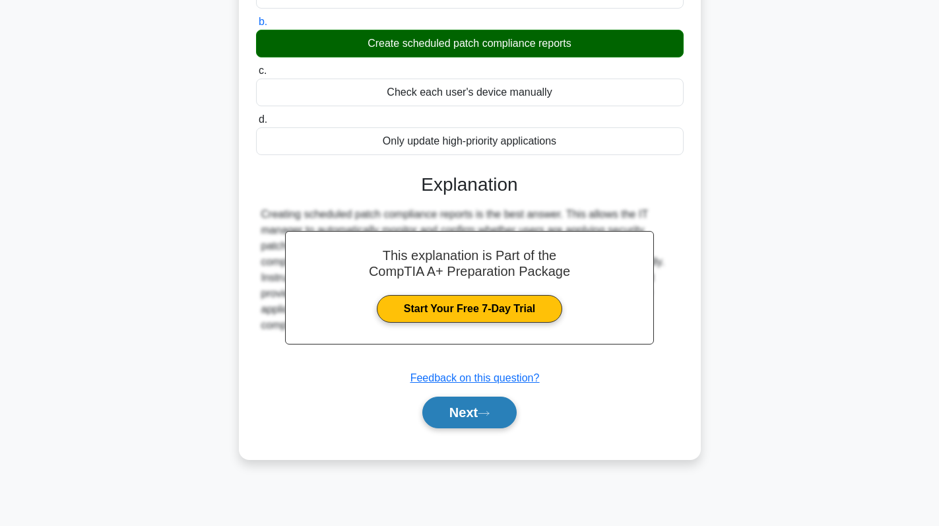
click at [455, 398] on button "Next" at bounding box center [469, 412] width 94 height 32
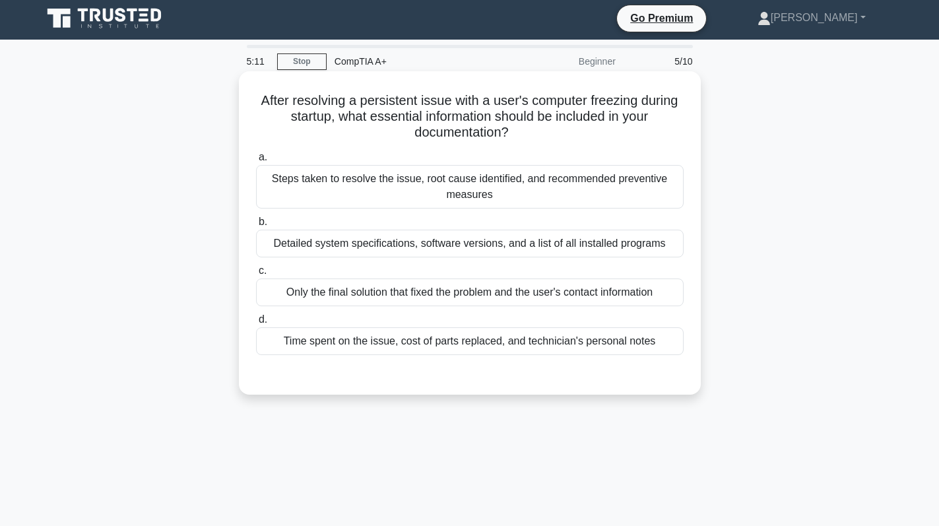
scroll to position [0, 0]
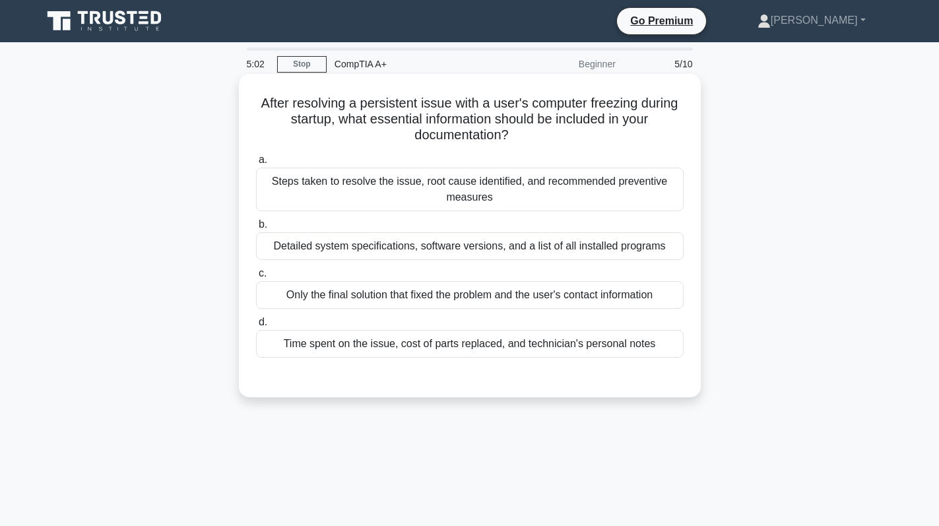
click at [553, 195] on div "Steps taken to resolve the issue, root cause identified, and recommended preven…" at bounding box center [469, 190] width 427 height 44
click at [256, 164] on input "a. Steps taken to resolve the issue, root cause identified, and recommended pre…" at bounding box center [256, 160] width 0 height 9
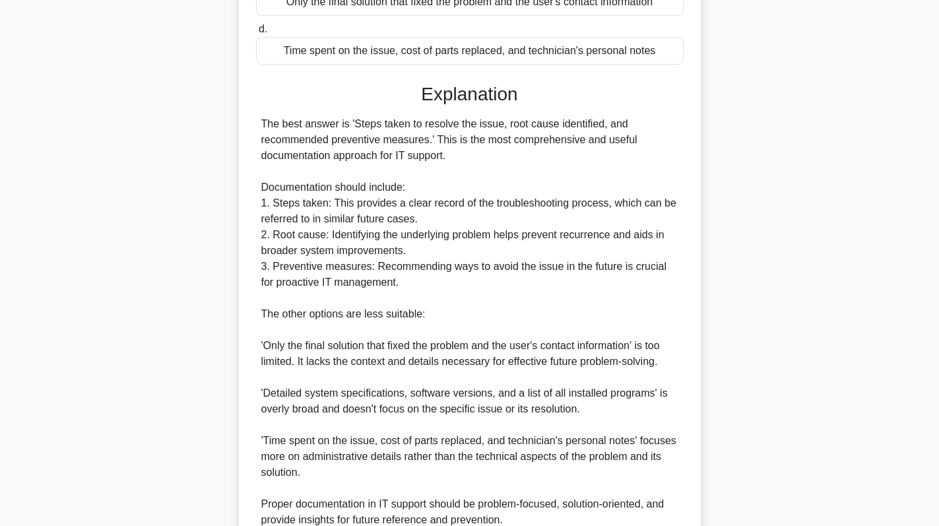
scroll to position [415, 0]
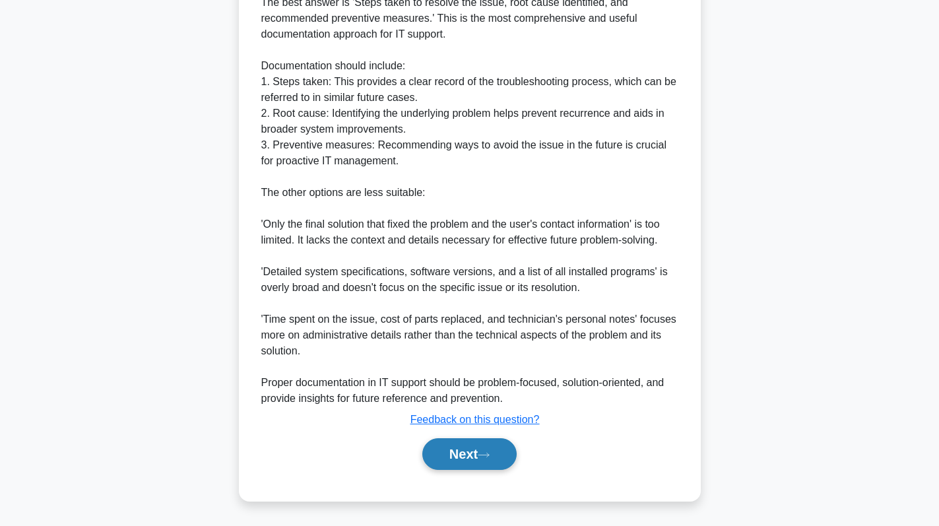
click at [464, 462] on button "Next" at bounding box center [469, 454] width 94 height 32
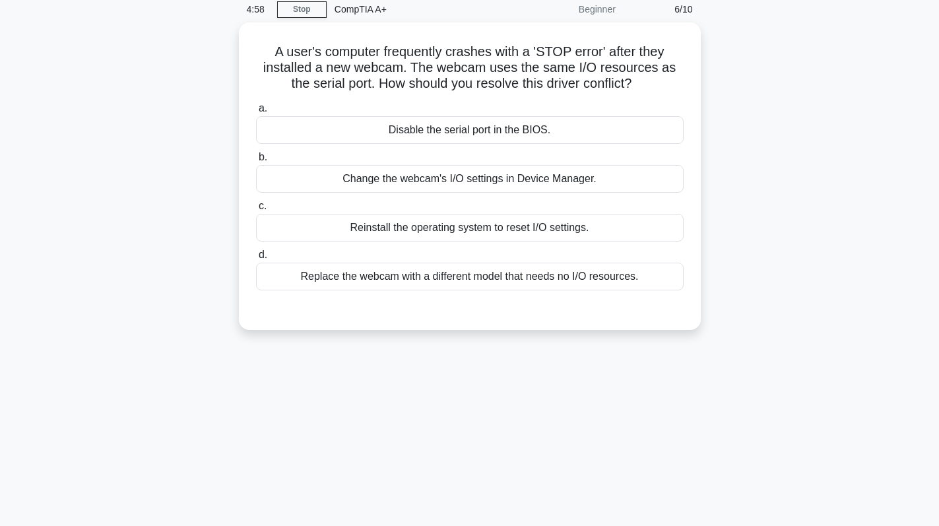
scroll to position [0, 0]
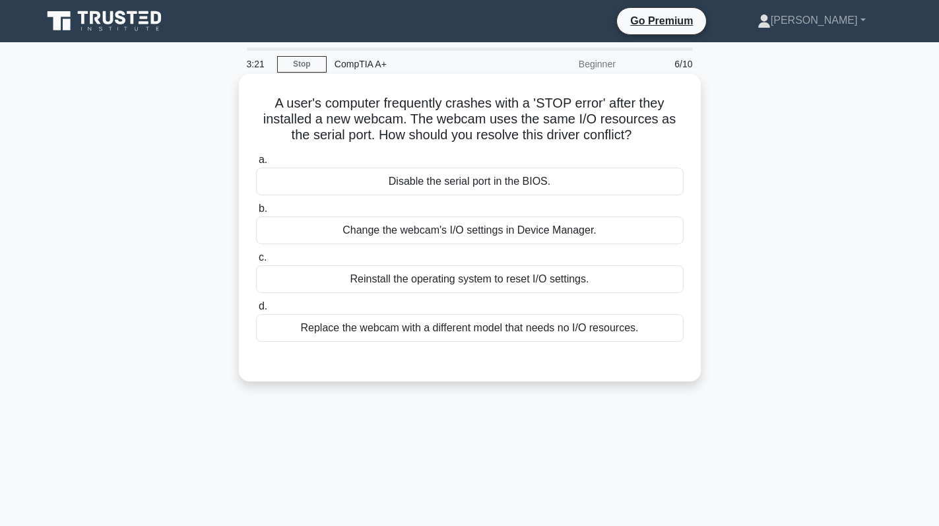
click at [549, 230] on div "Change the webcam's I/O settings in Device Manager." at bounding box center [469, 230] width 427 height 28
click at [256, 213] on input "b. Change the webcam's I/O settings in Device Manager." at bounding box center [256, 208] width 0 height 9
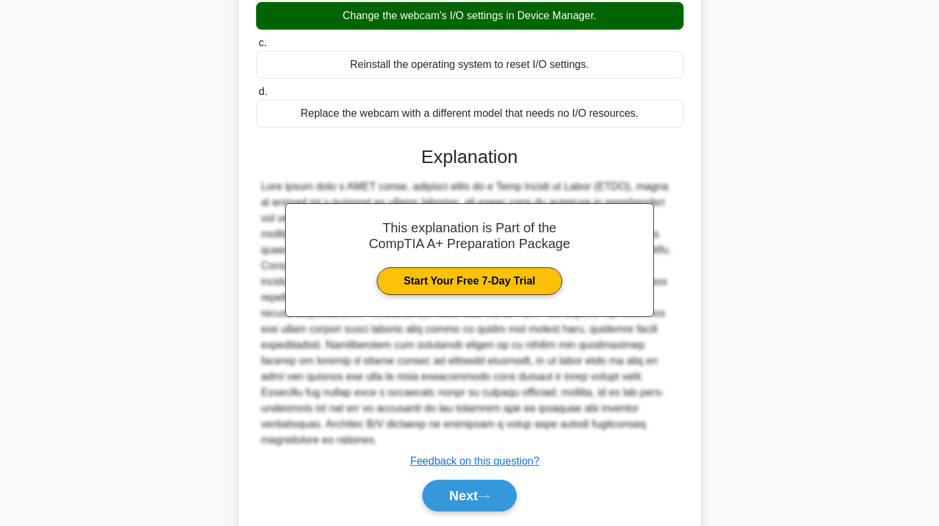
scroll to position [241, 0]
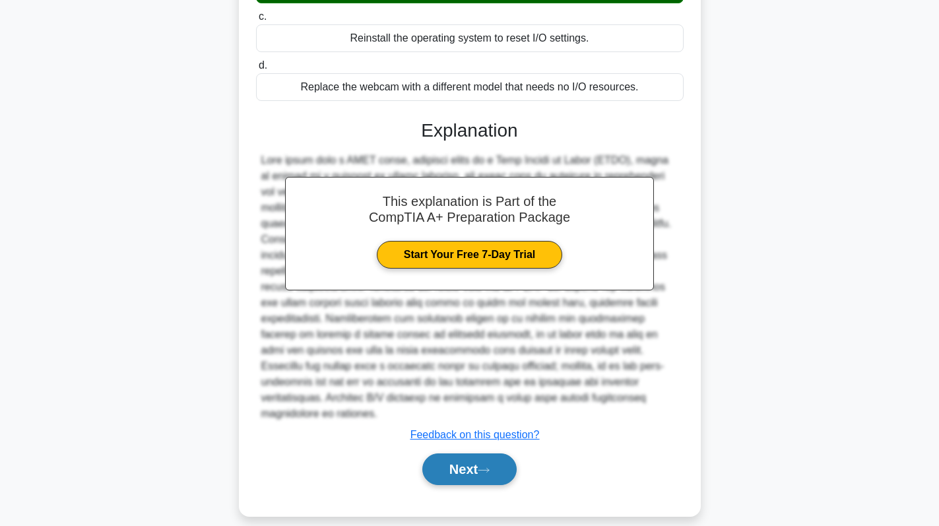
click at [484, 453] on button "Next" at bounding box center [469, 469] width 94 height 32
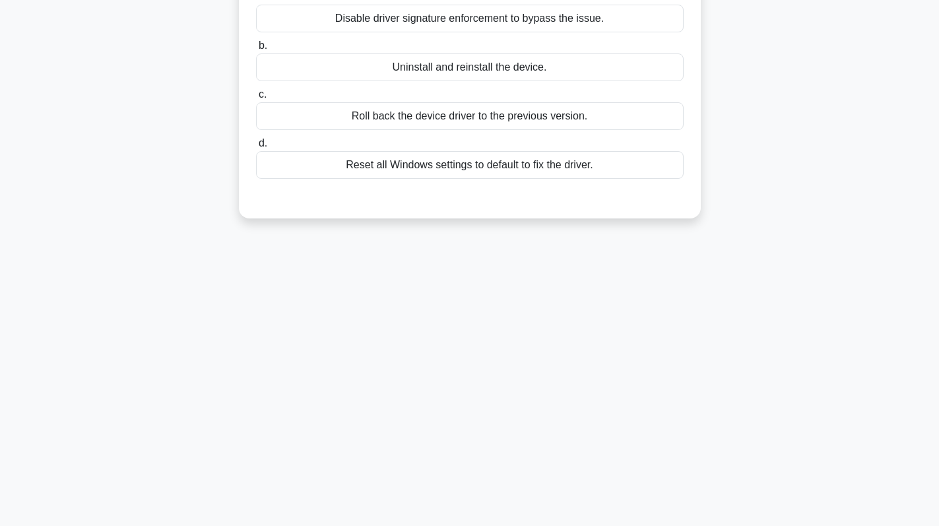
scroll to position [0, 0]
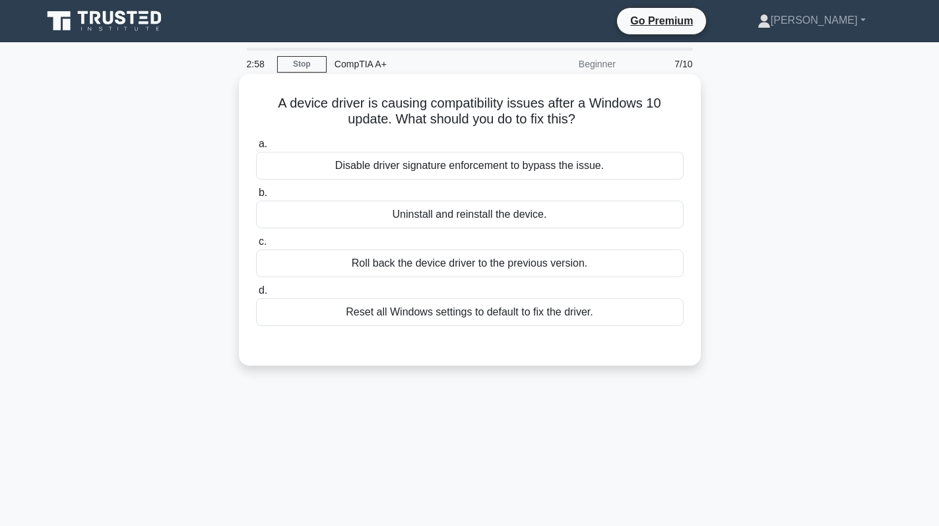
click at [569, 254] on div "Roll back the device driver to the previous version." at bounding box center [469, 263] width 427 height 28
click at [256, 246] on input "c. Roll back the device driver to the previous version." at bounding box center [256, 241] width 0 height 9
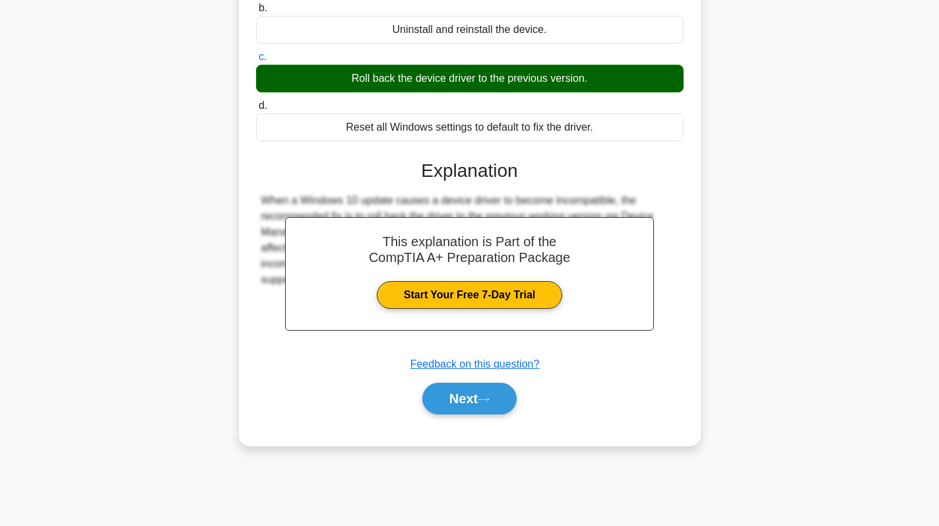
scroll to position [187, 0]
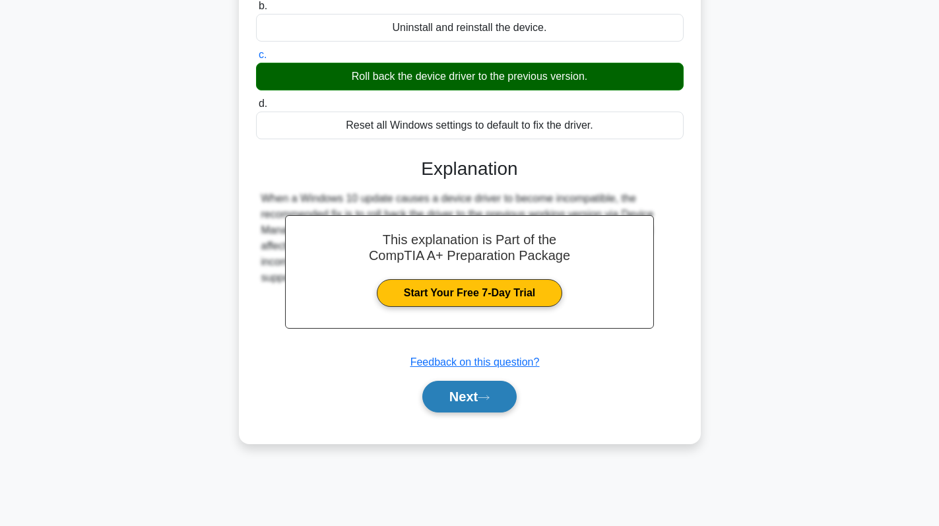
click at [487, 396] on icon at bounding box center [484, 397] width 12 height 7
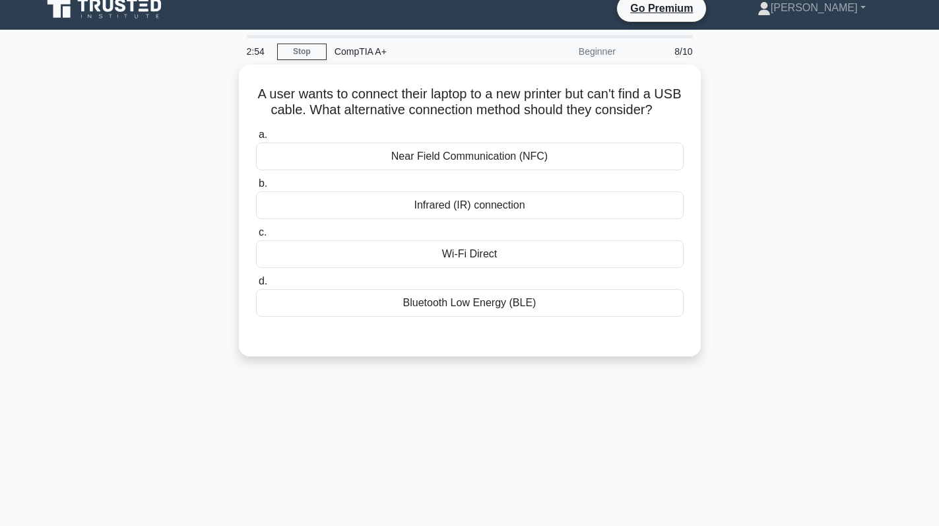
scroll to position [0, 0]
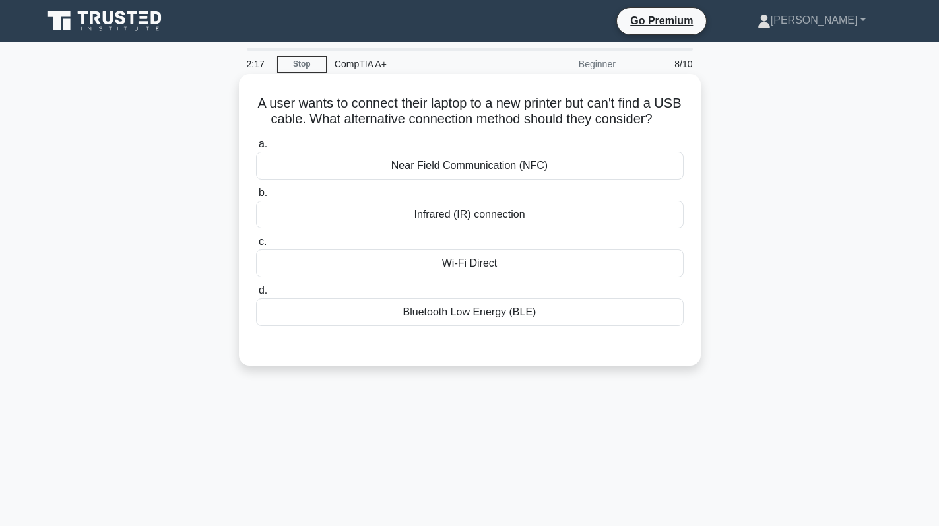
click at [503, 326] on div "Bluetooth Low Energy (BLE)" at bounding box center [469, 312] width 427 height 28
click at [256, 295] on input "d. Bluetooth Low Energy (BLE)" at bounding box center [256, 290] width 0 height 9
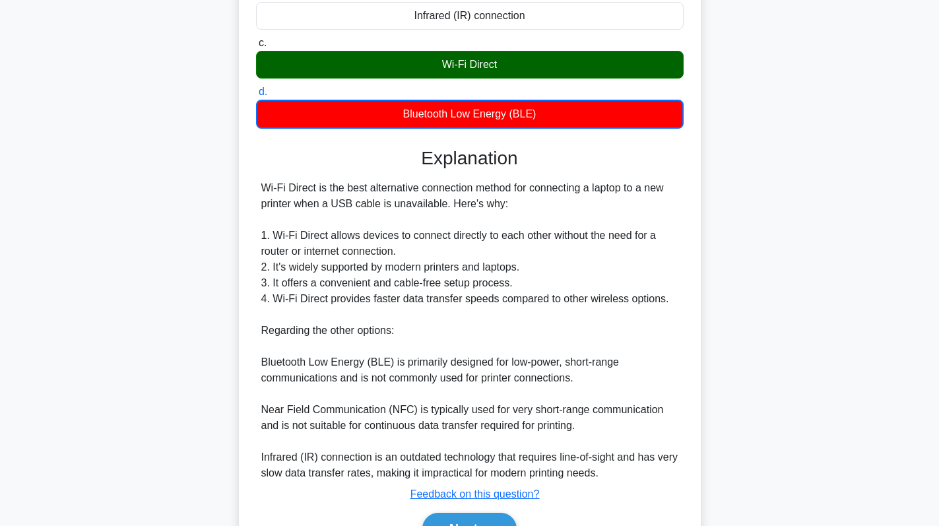
scroll to position [290, 0]
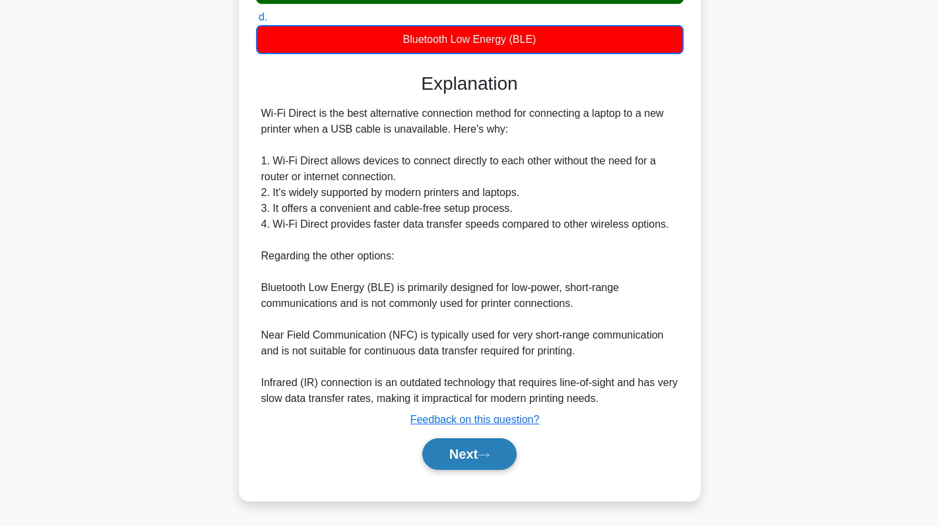
click at [465, 451] on button "Next" at bounding box center [469, 454] width 94 height 32
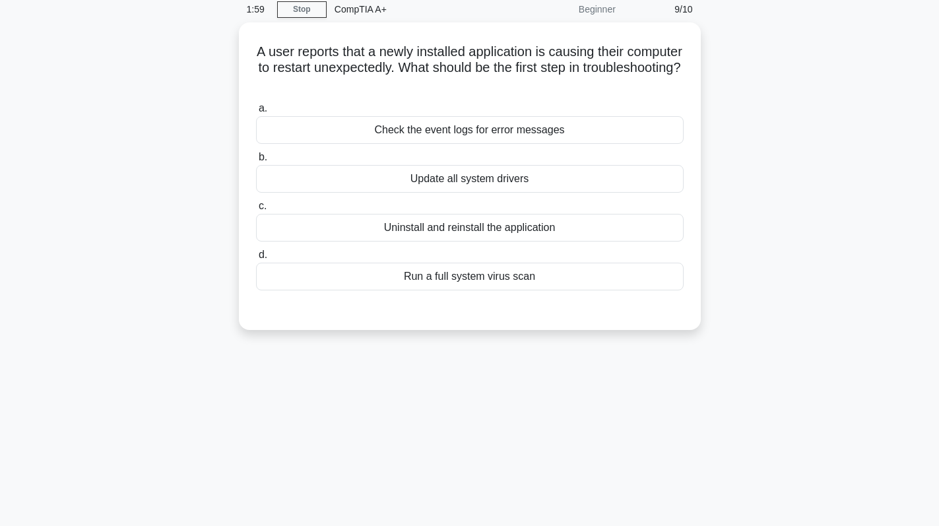
scroll to position [0, 0]
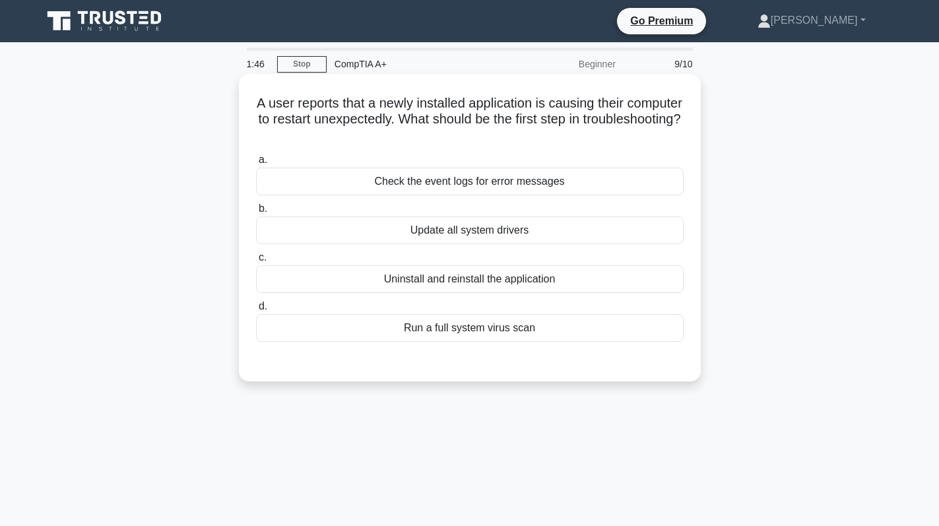
click at [575, 187] on div "Check the event logs for error messages" at bounding box center [469, 182] width 427 height 28
click at [256, 164] on input "a. Check the event logs for error messages" at bounding box center [256, 160] width 0 height 9
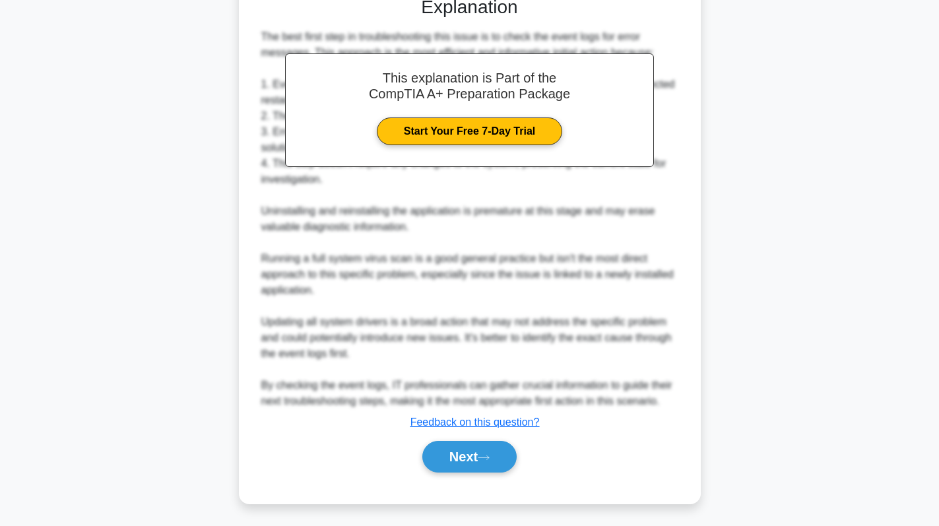
scroll to position [367, 0]
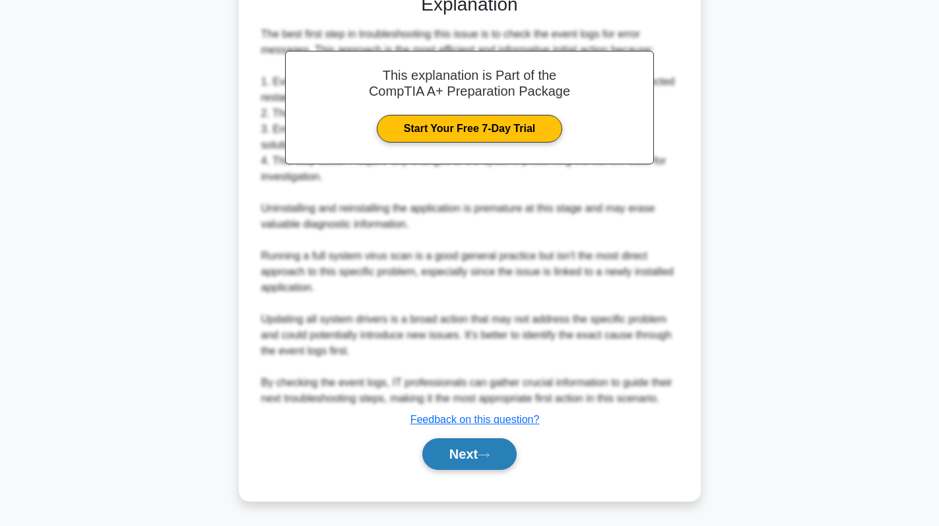
click at [445, 457] on button "Next" at bounding box center [469, 454] width 94 height 32
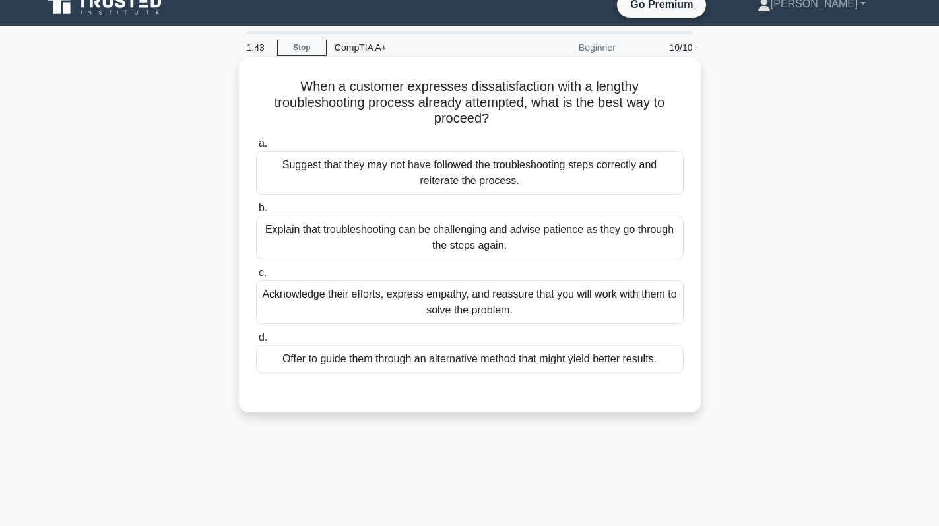
scroll to position [0, 0]
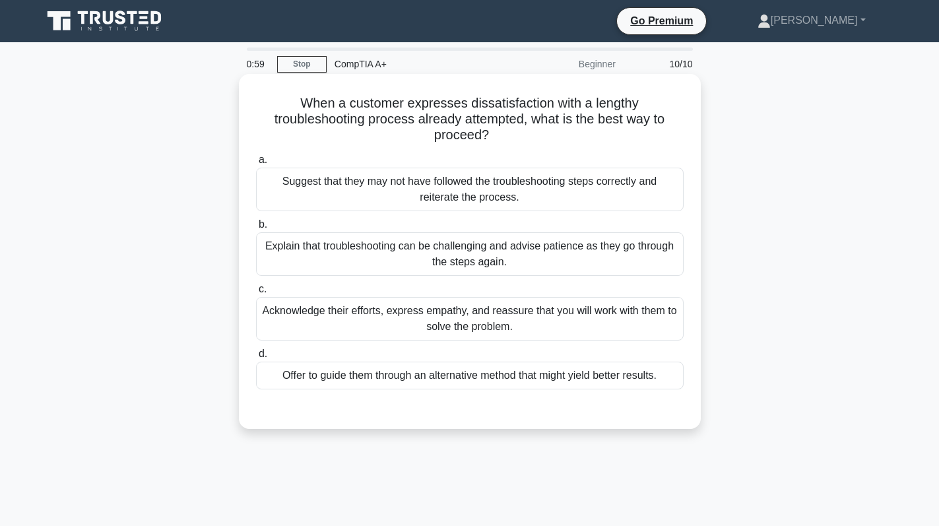
click at [497, 376] on div "Offer to guide them through an alternative method that might yield better resul…" at bounding box center [469, 375] width 427 height 28
click at [256, 358] on input "d. Offer to guide them through an alternative method that might yield better re…" at bounding box center [256, 354] width 0 height 9
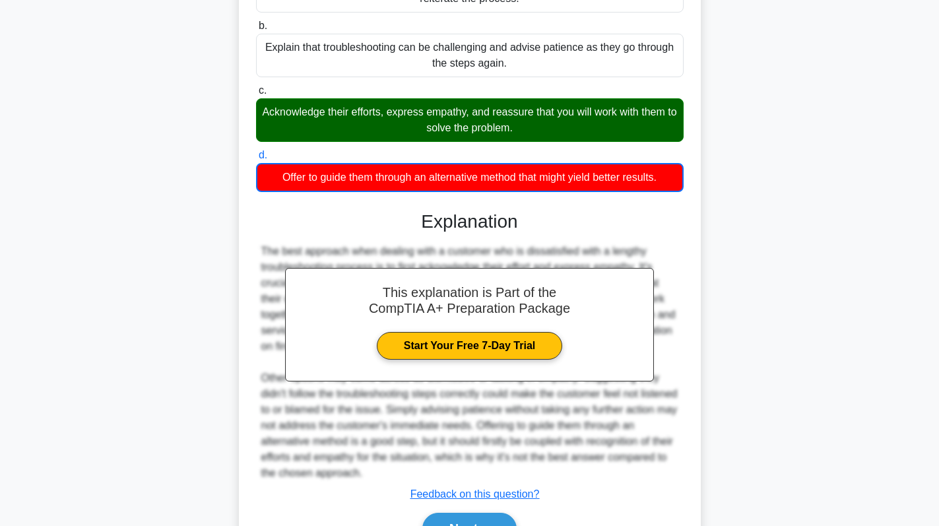
scroll to position [264, 0]
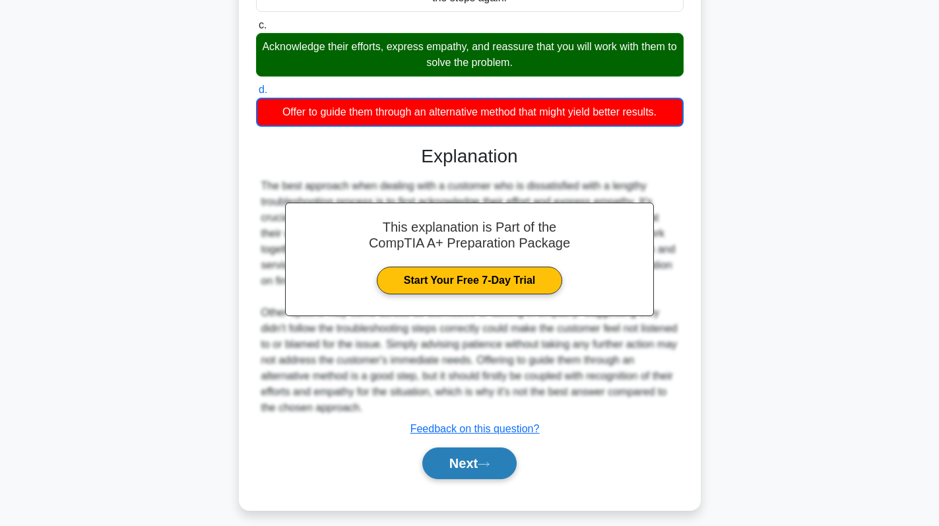
drag, startPoint x: 479, startPoint y: 443, endPoint x: 478, endPoint y: 455, distance: 11.3
click at [478, 449] on div "Next" at bounding box center [469, 463] width 427 height 42
click at [478, 459] on button "Next" at bounding box center [469, 463] width 94 height 32
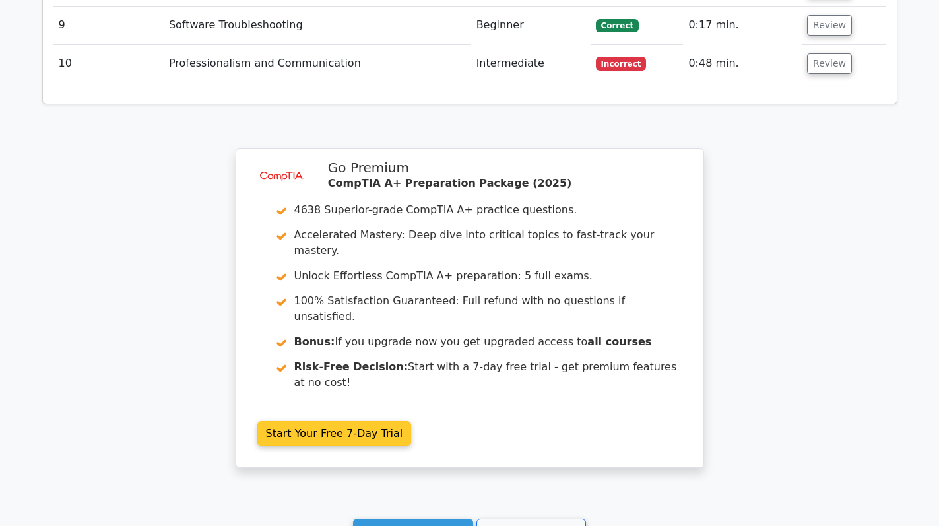
scroll to position [2264, 0]
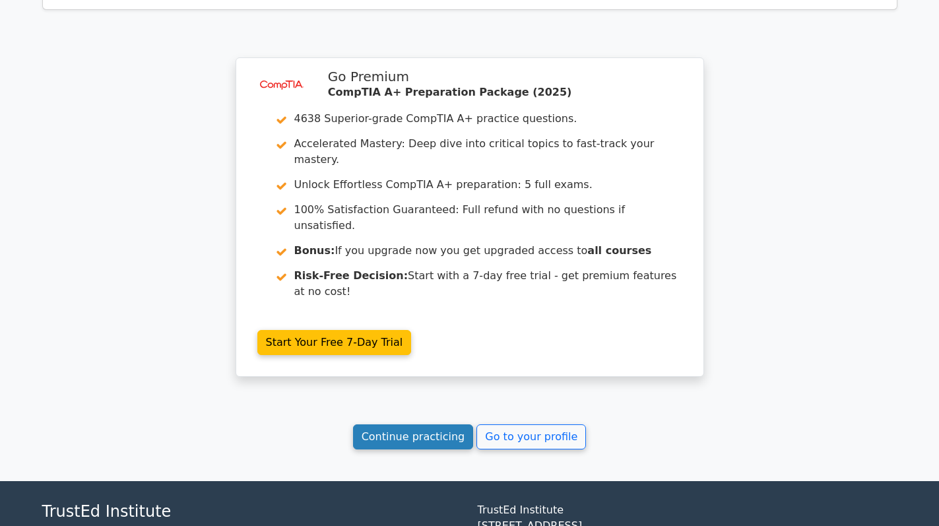
click at [419, 424] on link "Continue practicing" at bounding box center [413, 436] width 121 height 25
